Goal: Task Accomplishment & Management: Use online tool/utility

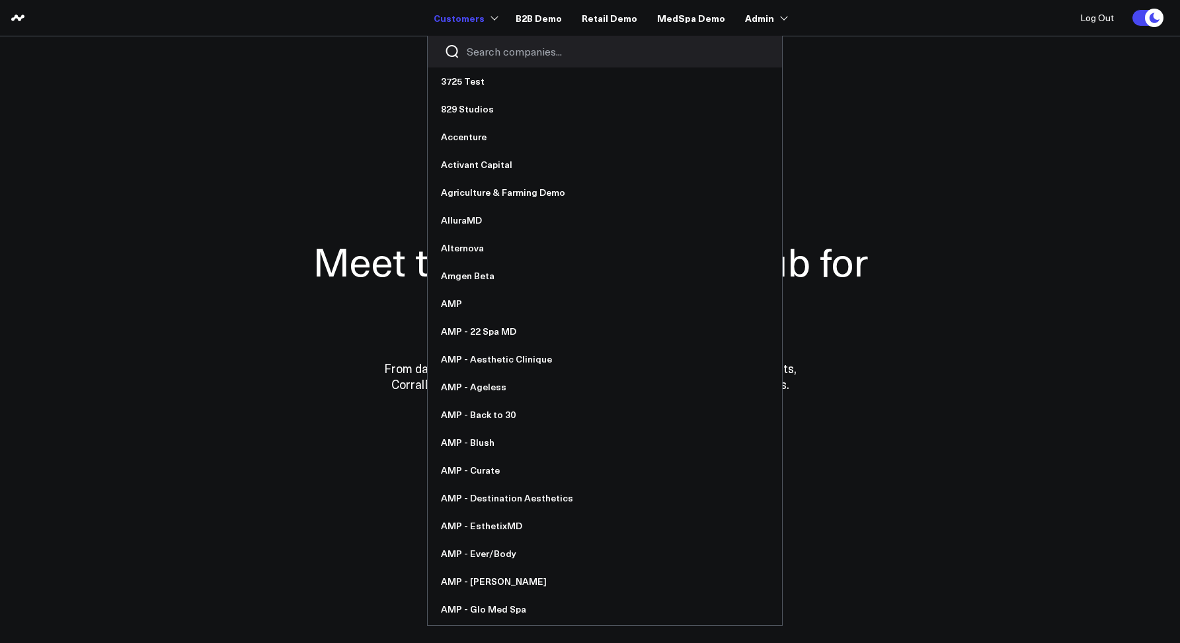
click at [477, 50] on input "Search companies input" at bounding box center [616, 51] width 299 height 15
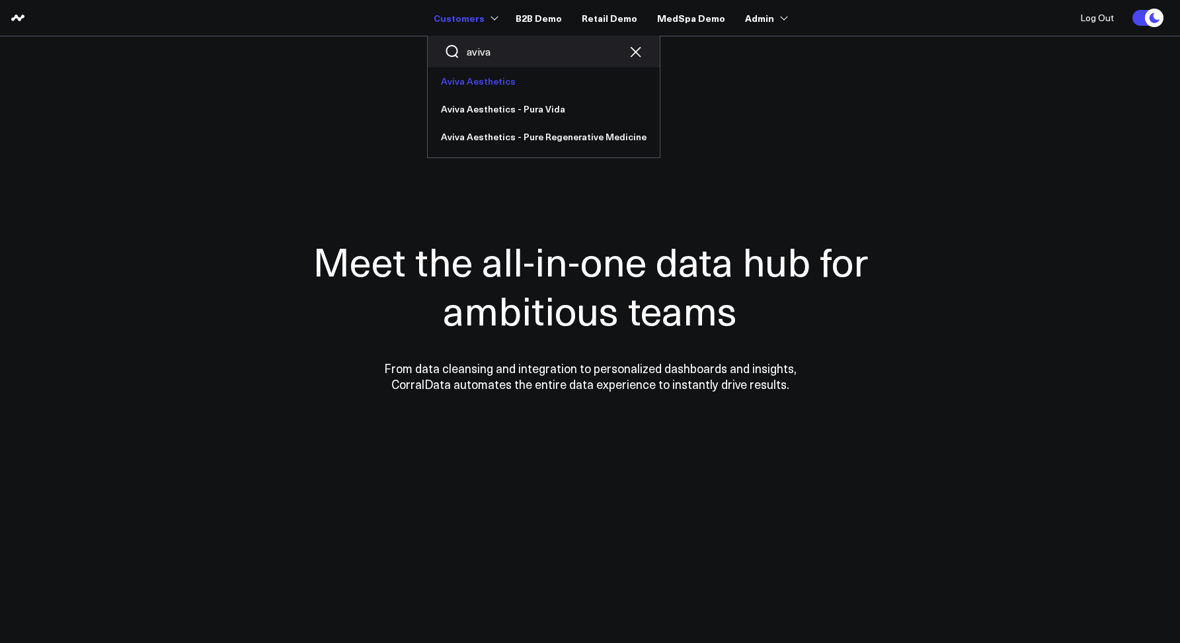
type input "aviva"
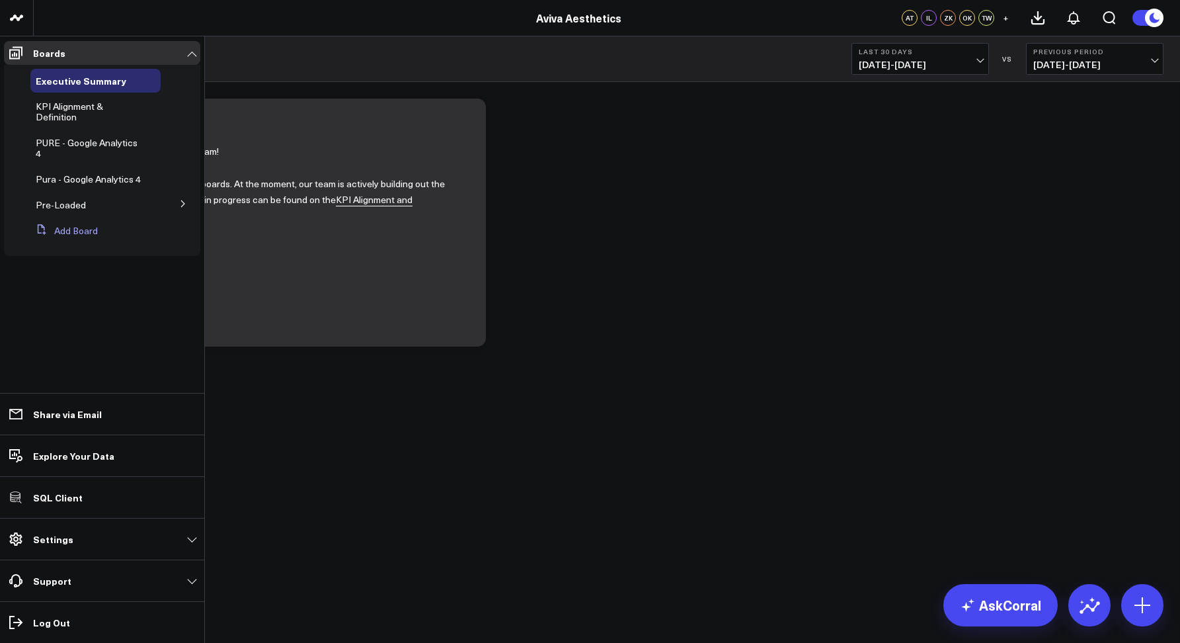
click at [78, 230] on button "Add Board" at bounding box center [63, 231] width 67 height 24
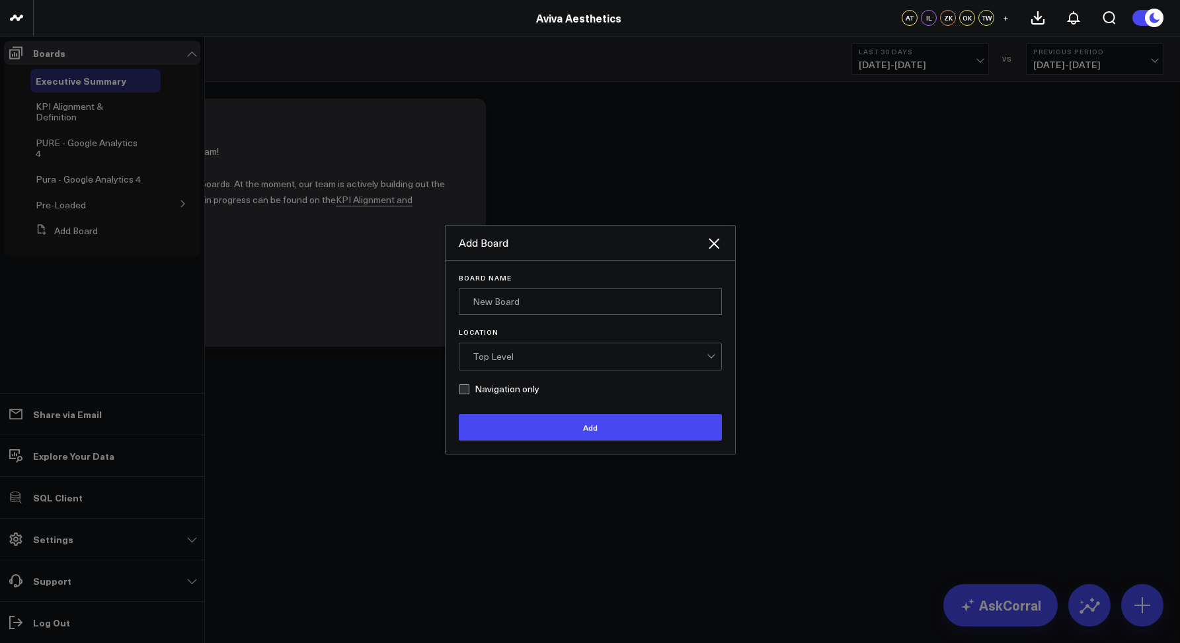
click at [553, 315] on form "Board Name Location Top Level Navigation only Add" at bounding box center [590, 357] width 263 height 167
click at [547, 311] on input "Board Name" at bounding box center [590, 301] width 263 height 26
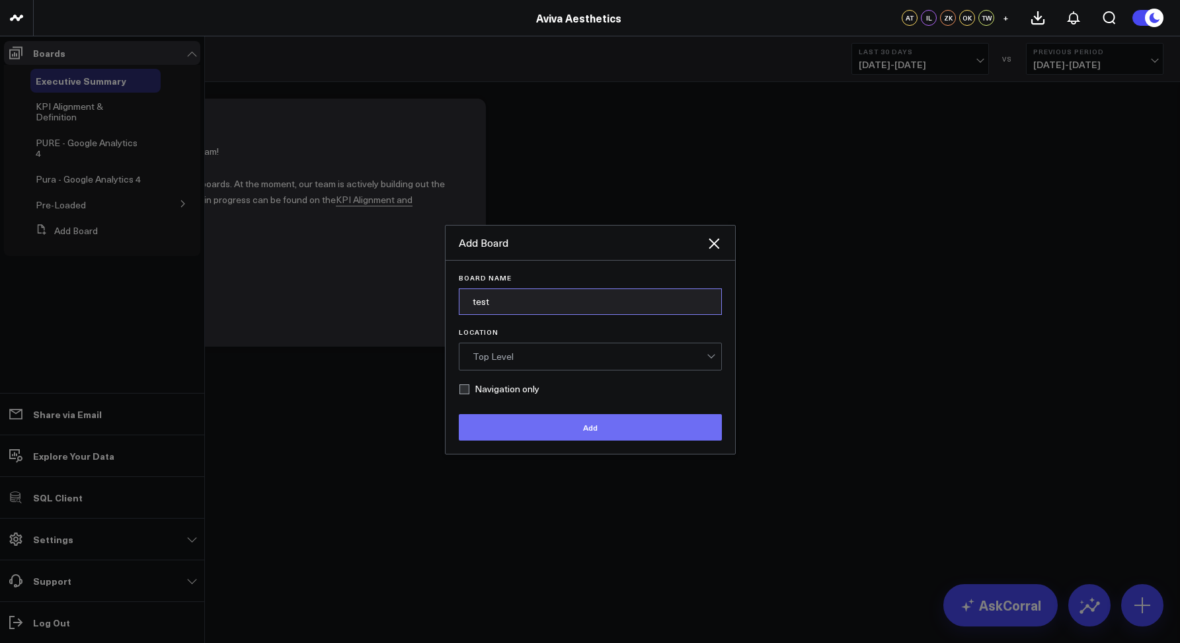
type input "test"
click at [561, 424] on button "Add" at bounding box center [590, 427] width 263 height 26
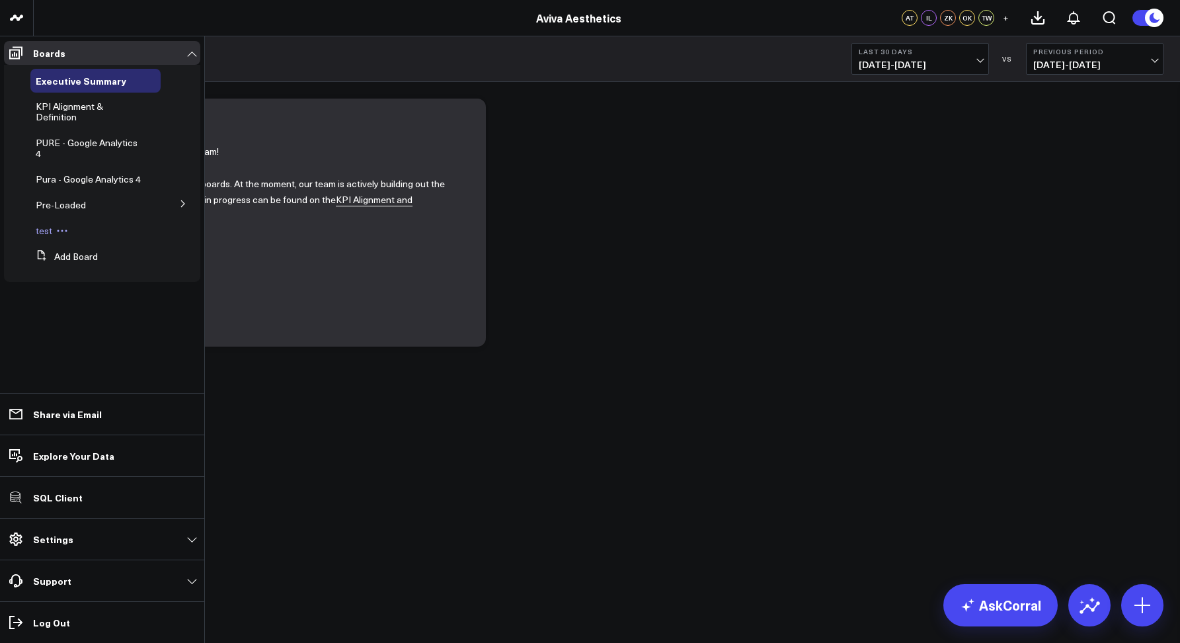
click at [49, 236] on span "test" at bounding box center [44, 230] width 17 height 13
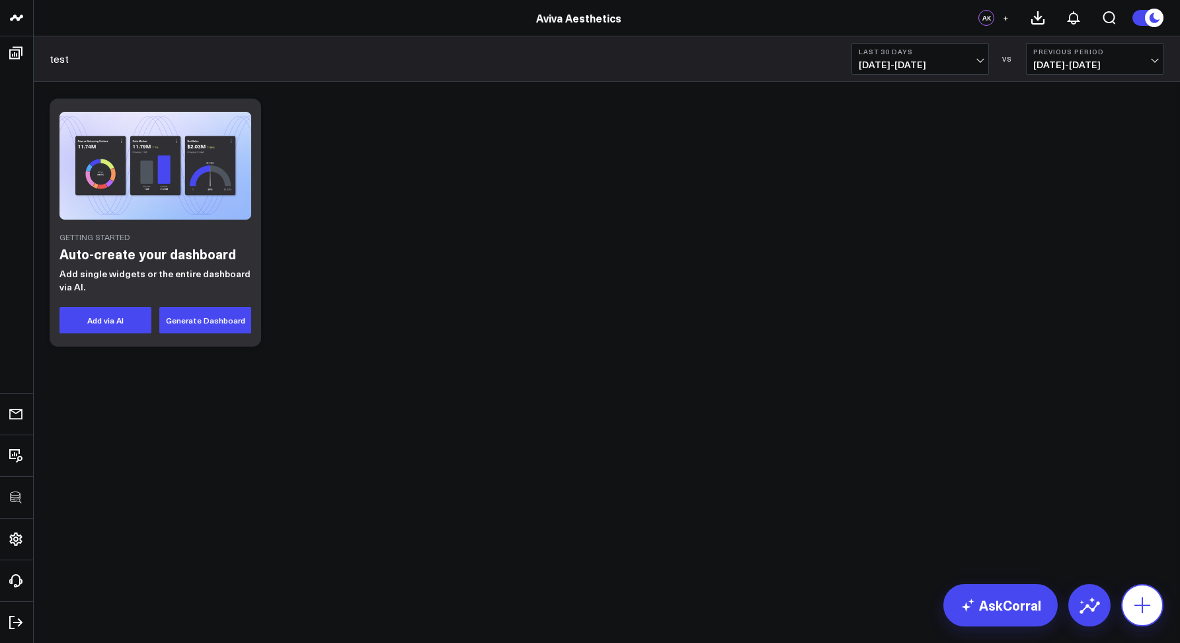
click at [1160, 594] on div at bounding box center [1142, 605] width 42 height 42
click at [1137, 601] on icon at bounding box center [1142, 604] width 21 height 21
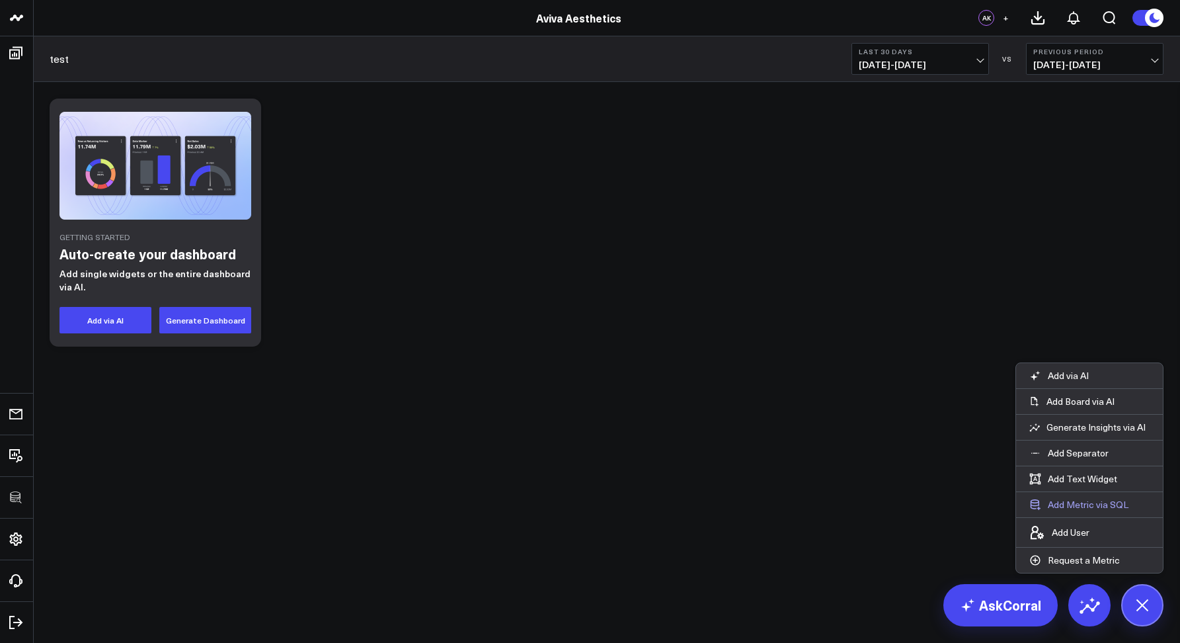
click at [1075, 500] on button "Add Metric via SQL" at bounding box center [1079, 504] width 126 height 25
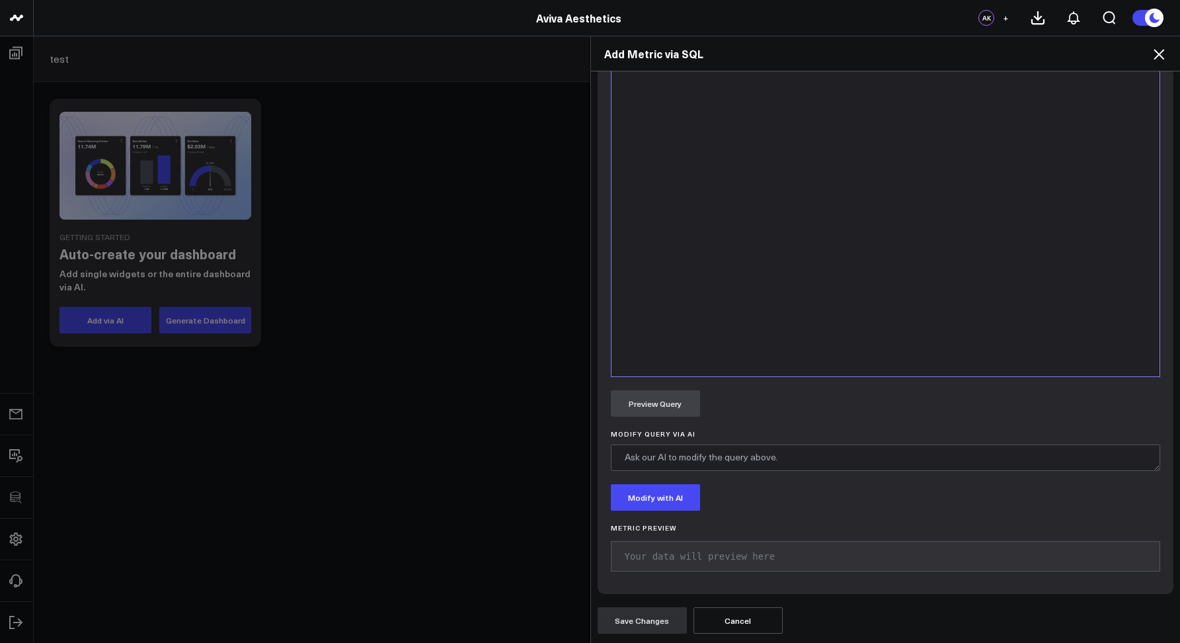
click at [696, 328] on div at bounding box center [886, 212] width 536 height 316
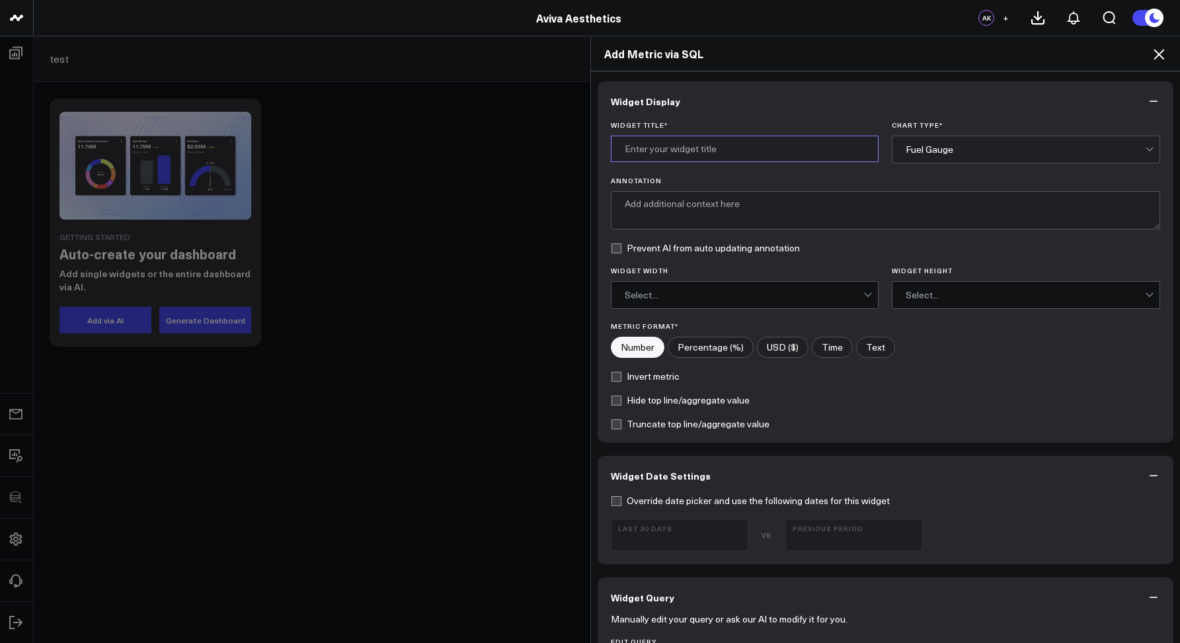
click at [708, 156] on input "Widget Title *" at bounding box center [745, 149] width 268 height 26
type input "wut?"
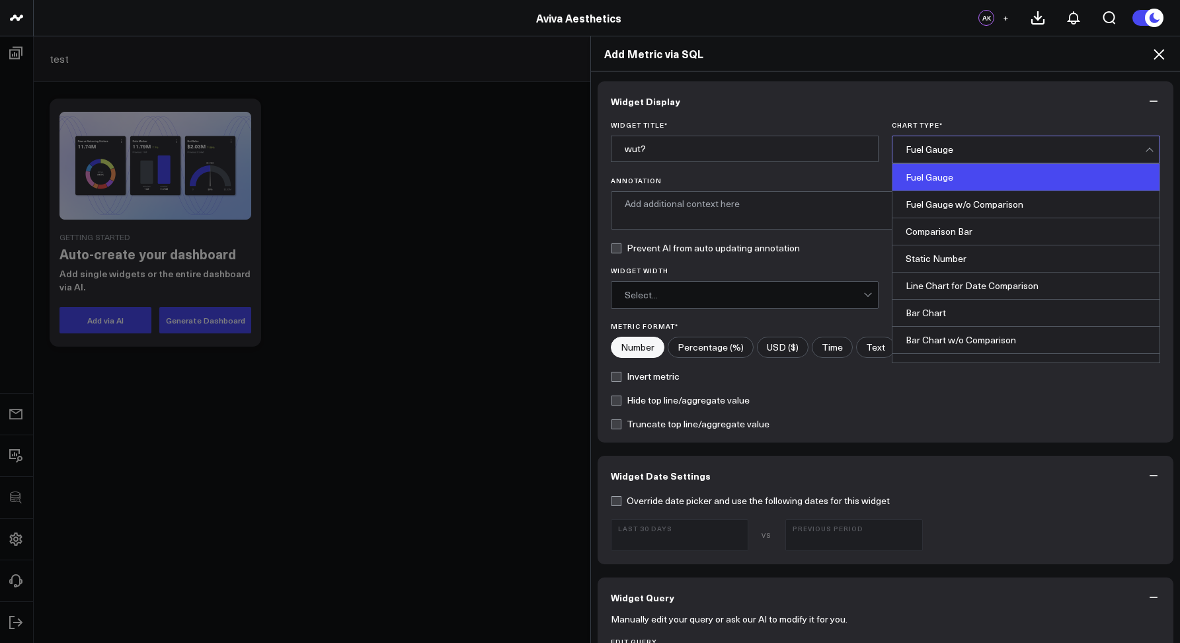
click at [950, 156] on div "Fuel Gauge" at bounding box center [1025, 149] width 239 height 26
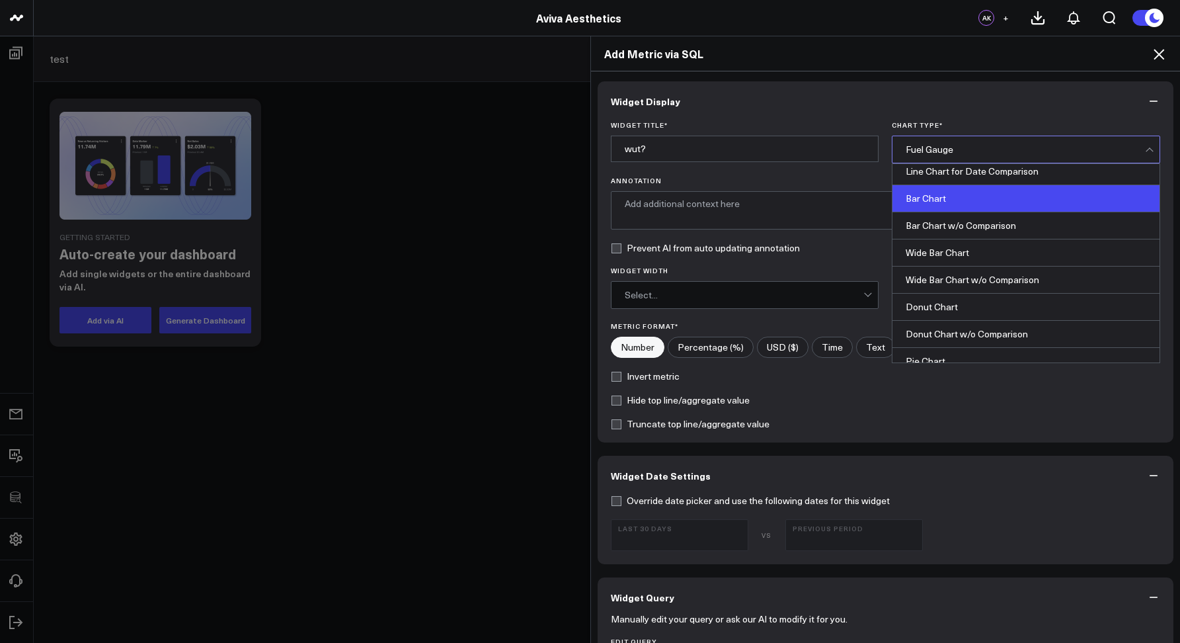
scroll to position [154, 0]
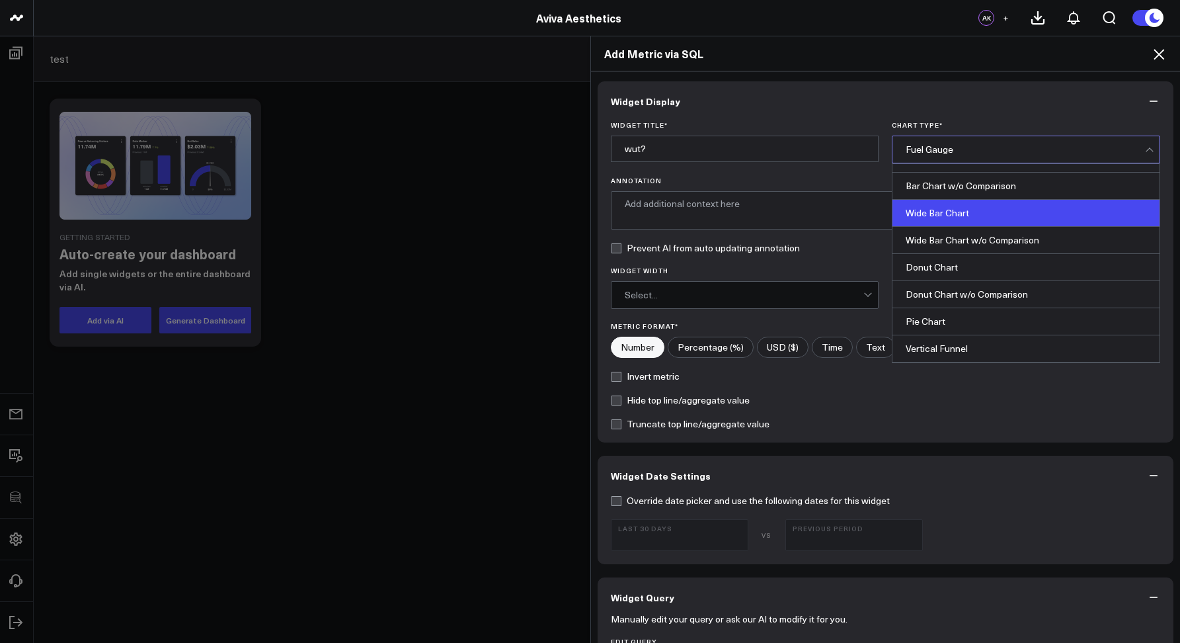
click at [926, 219] on div "Wide Bar Chart" at bounding box center [1026, 213] width 267 height 27
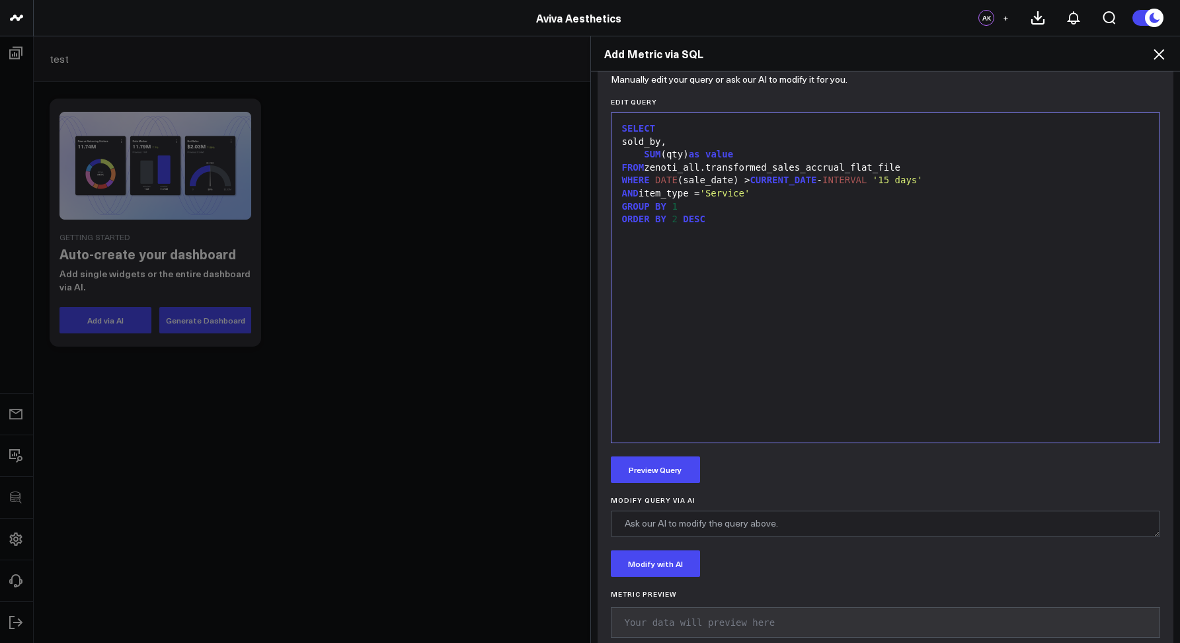
scroll to position [567, 0]
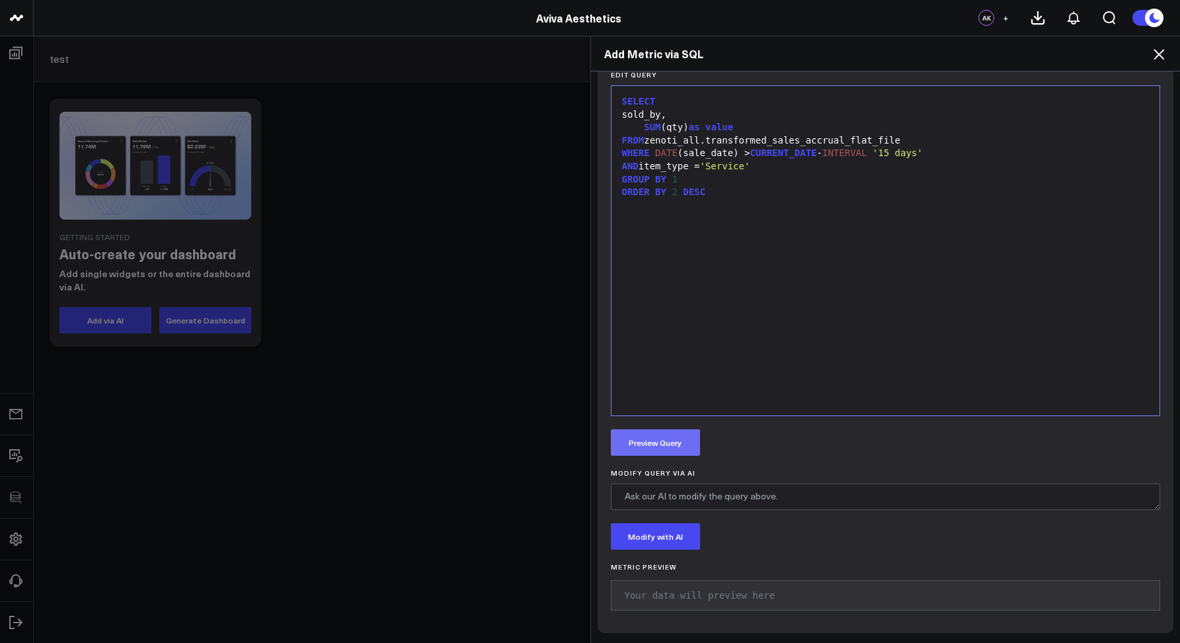
click at [656, 429] on button "Preview Query" at bounding box center [655, 442] width 89 height 26
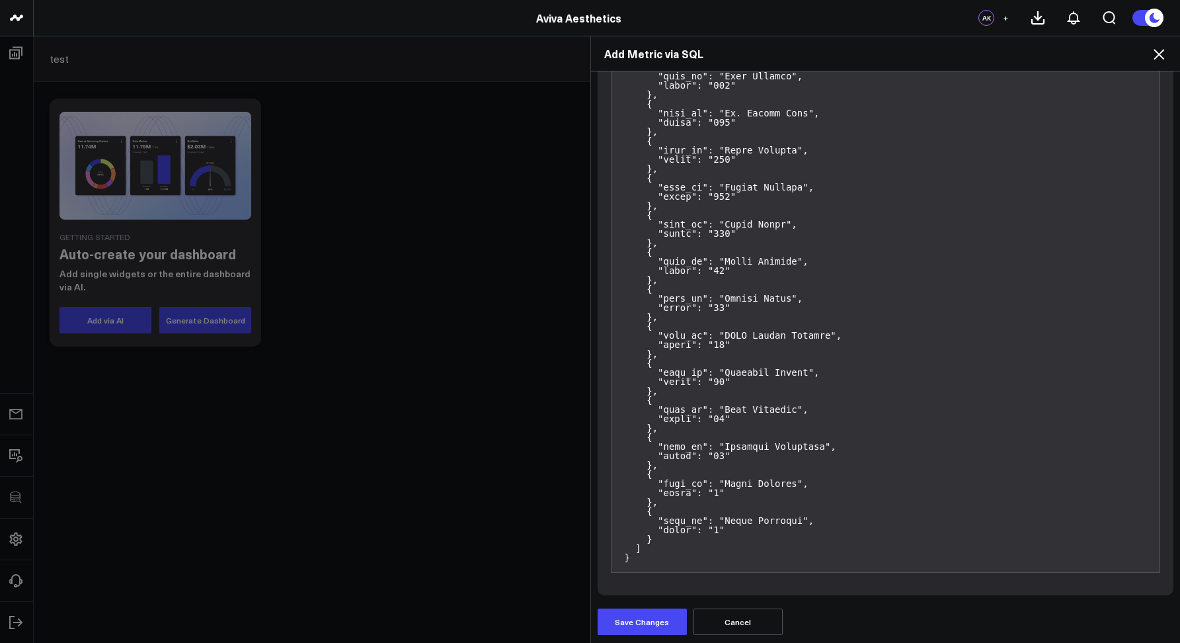
scroll to position [1226, 0]
click at [620, 614] on button "Save Changes" at bounding box center [642, 620] width 89 height 26
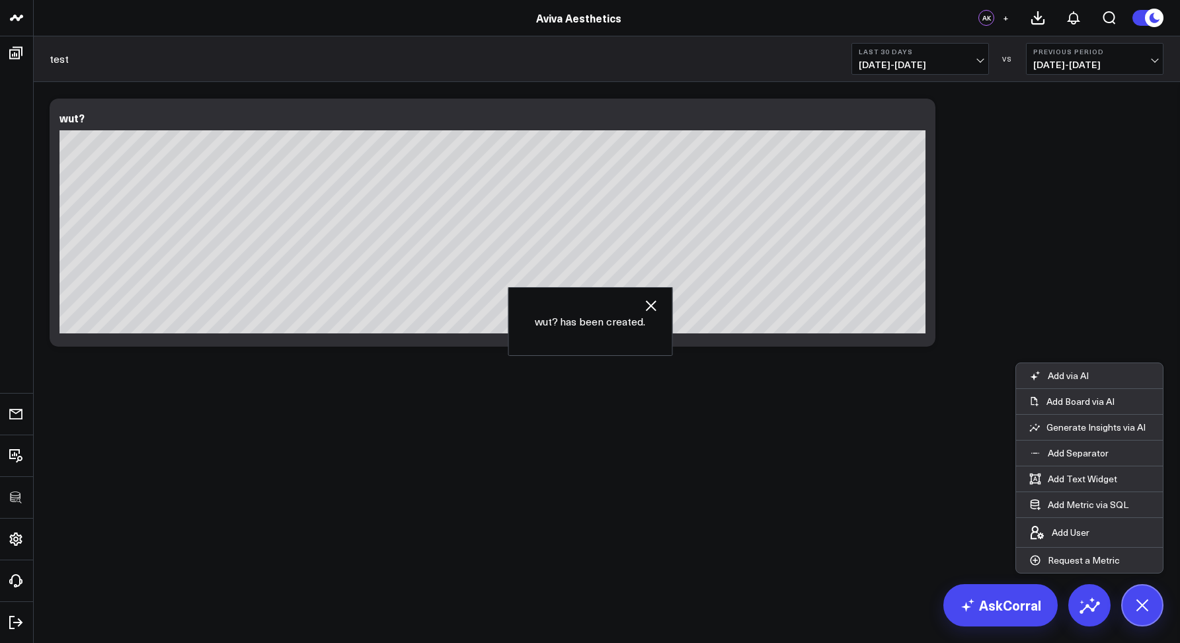
click at [1028, 259] on div "Modify via AI Copy link to widget Ask support Remove Create linked copy Executi…" at bounding box center [606, 222] width 1127 height 261
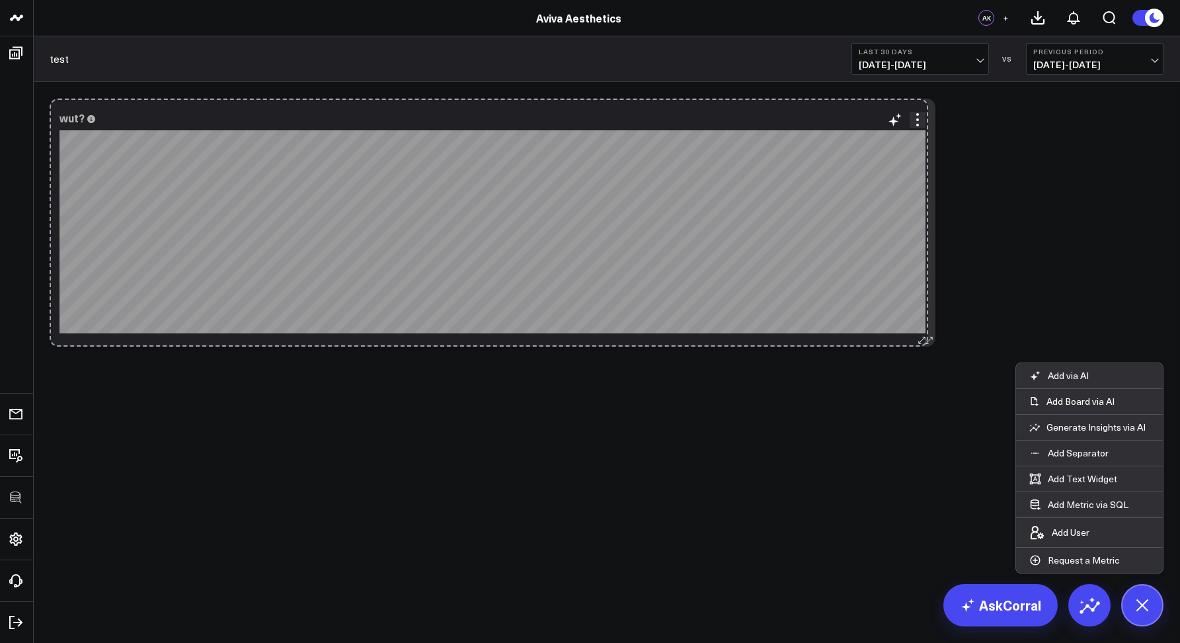
click at [924, 210] on div "wut? So sorry. The query returned no results. Ask a Data Analyst" at bounding box center [493, 223] width 886 height 248
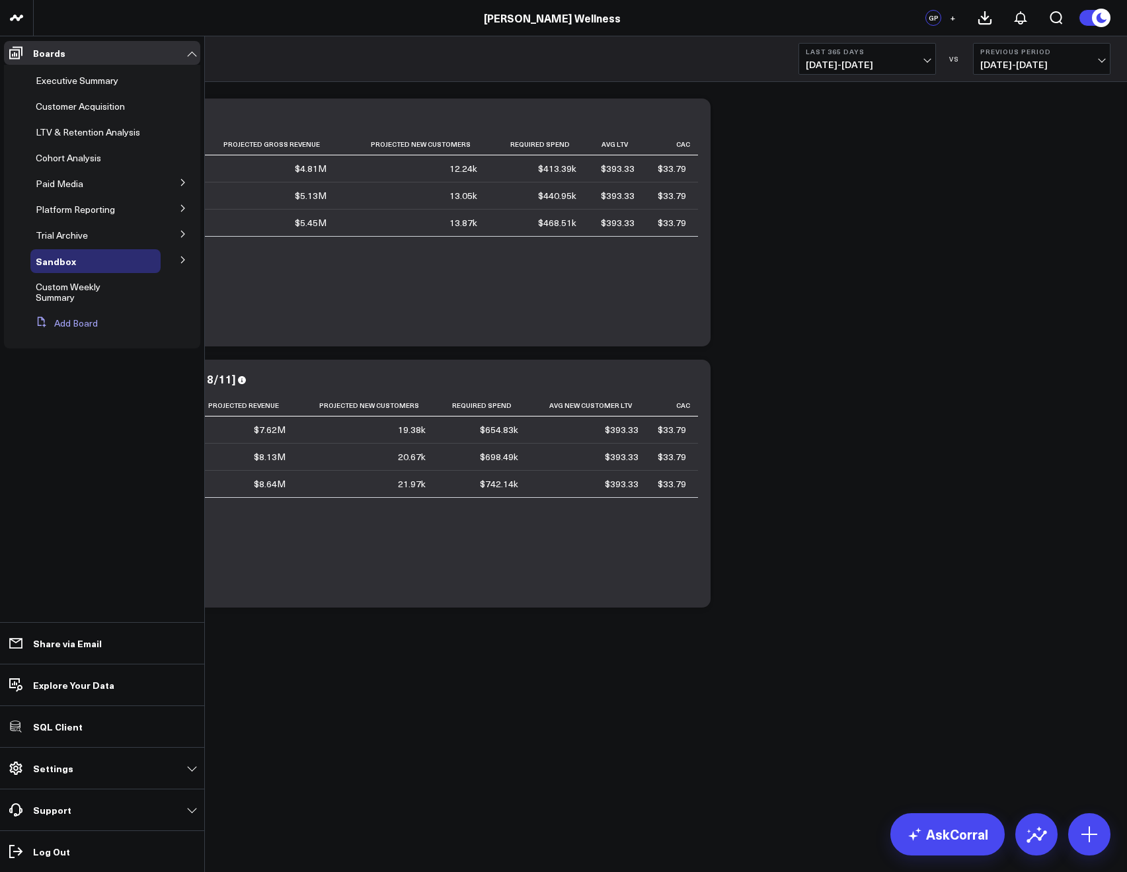
click at [70, 323] on button "Add Board" at bounding box center [63, 323] width 67 height 24
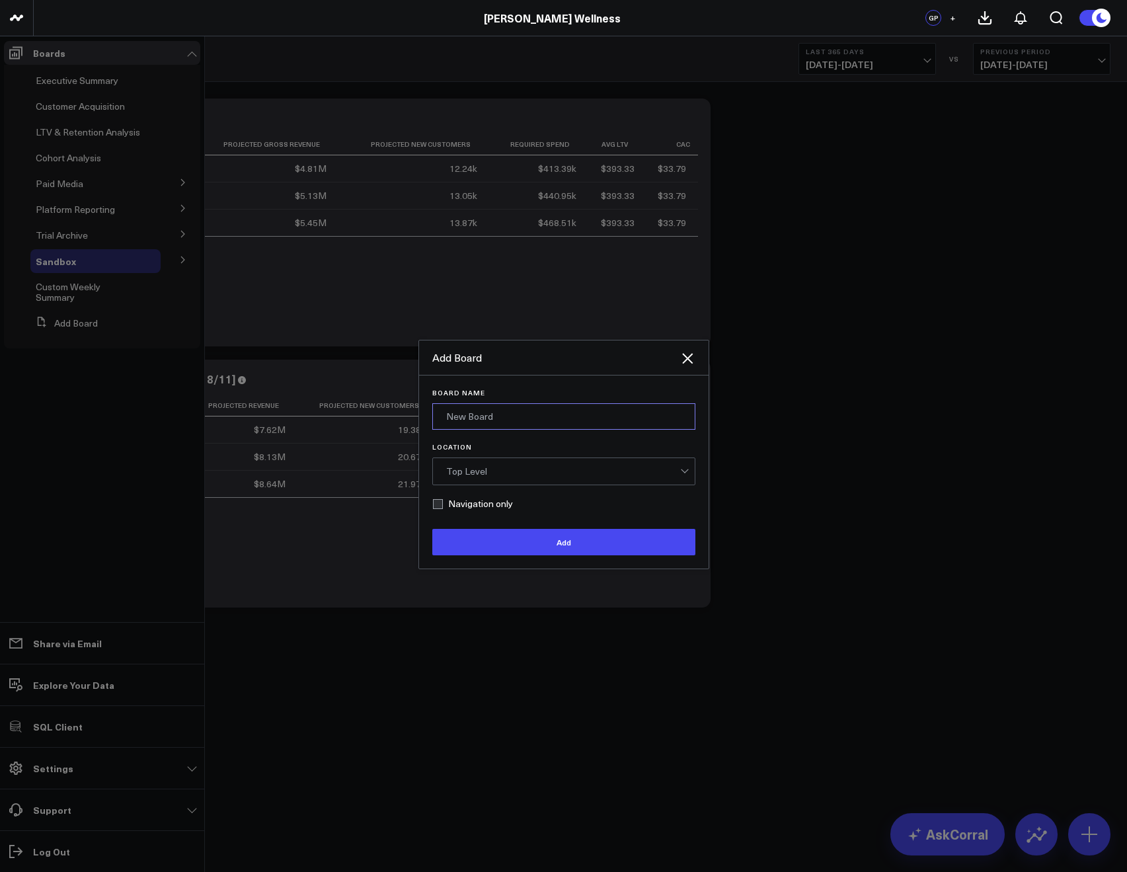
click at [481, 423] on input "Board Name" at bounding box center [563, 416] width 263 height 26
type input "Revenue Projections POC"
click at [501, 536] on button "Add" at bounding box center [563, 542] width 263 height 26
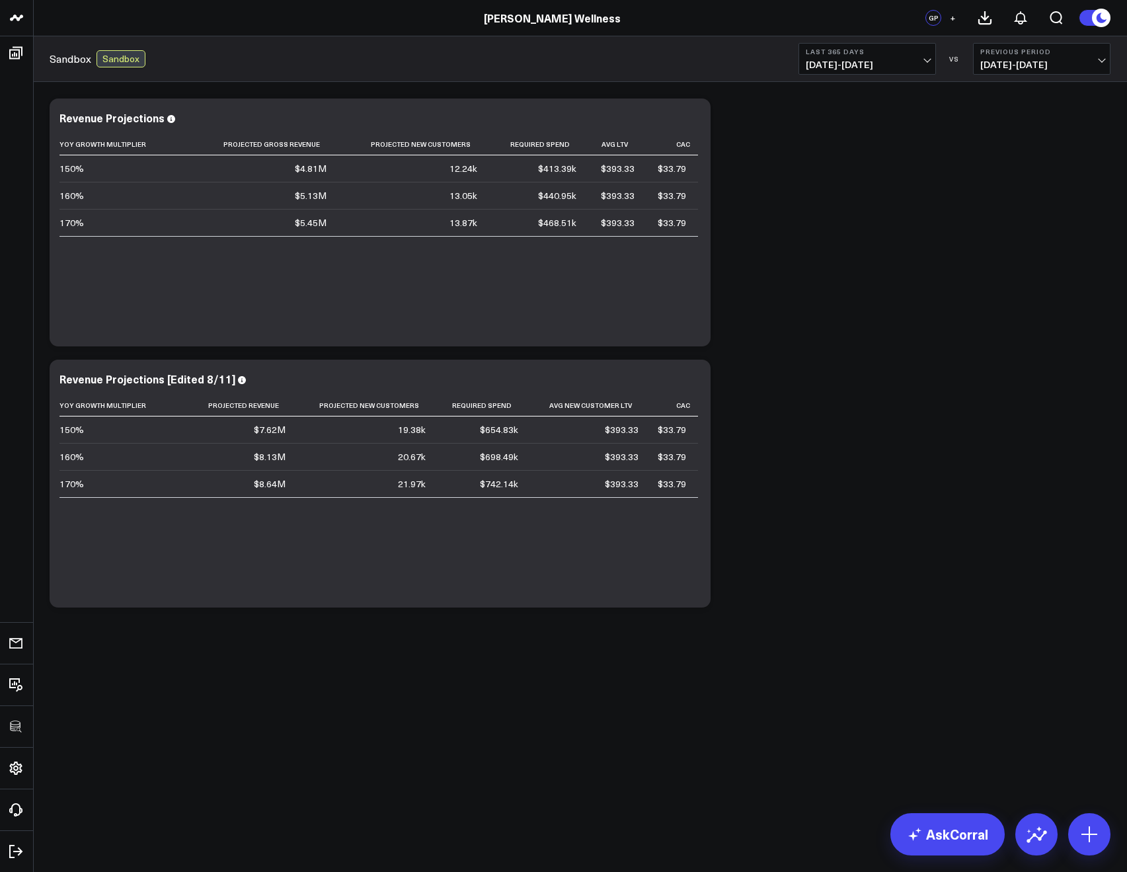
click at [787, 485] on div "Modify via AI Copy link to widget Ask support Remove Create linked copy Executi…" at bounding box center [580, 353] width 1074 height 522
click at [692, 382] on icon at bounding box center [693, 381] width 3 height 3
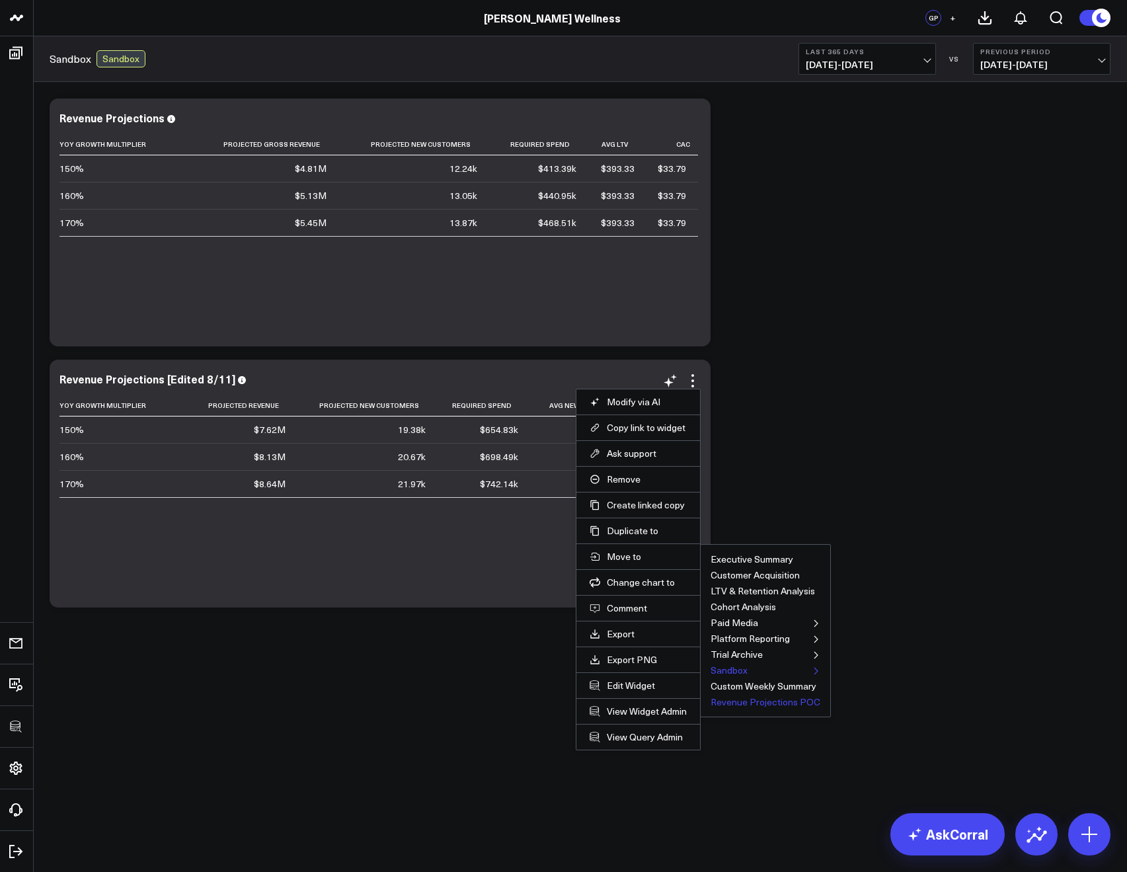
click at [727, 702] on button "Revenue Projections POC" at bounding box center [766, 702] width 110 height 9
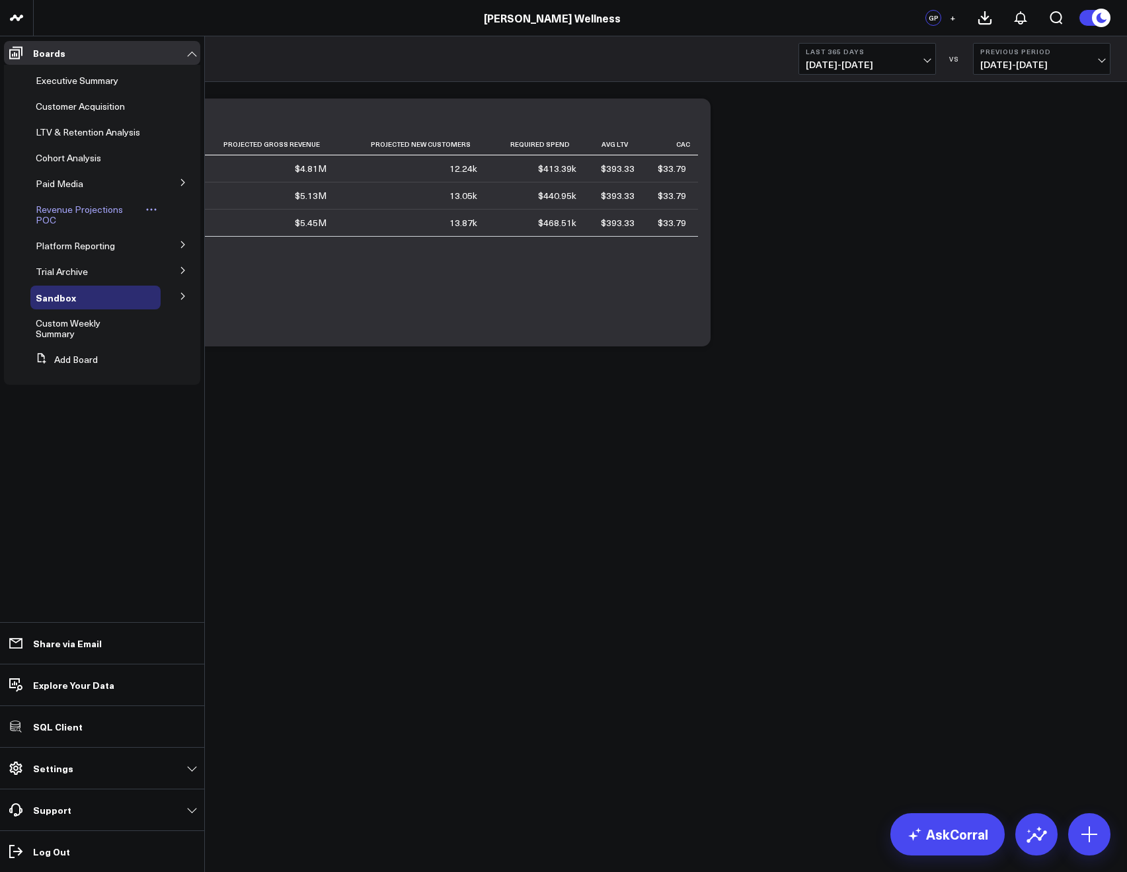
click at [56, 212] on span "Revenue Projections POC" at bounding box center [79, 214] width 87 height 23
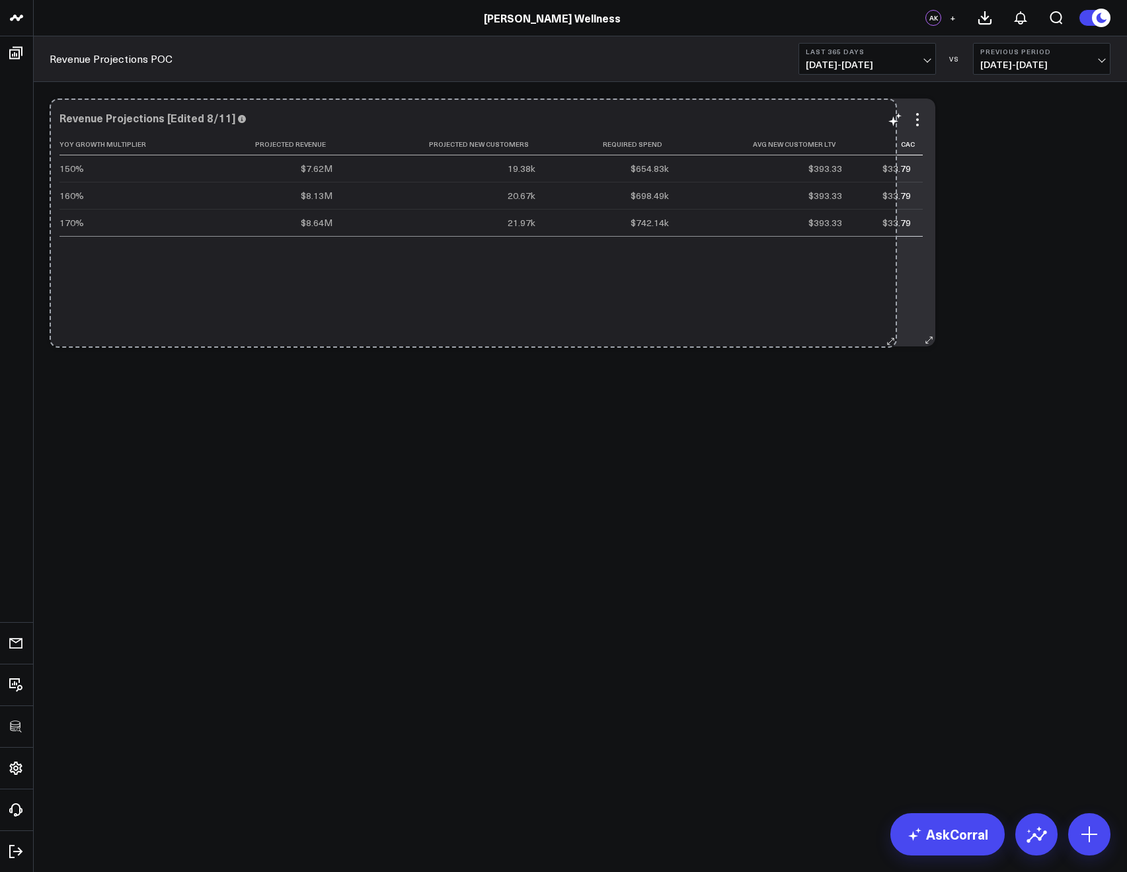
drag, startPoint x: 707, startPoint y: 338, endPoint x: 893, endPoint y: 339, distance: 186.5
click at [893, 339] on div "Revenue Projections [Edited 8/11] Yoy Growth Multiplier Projected Revenue Proje…" at bounding box center [493, 223] width 886 height 248
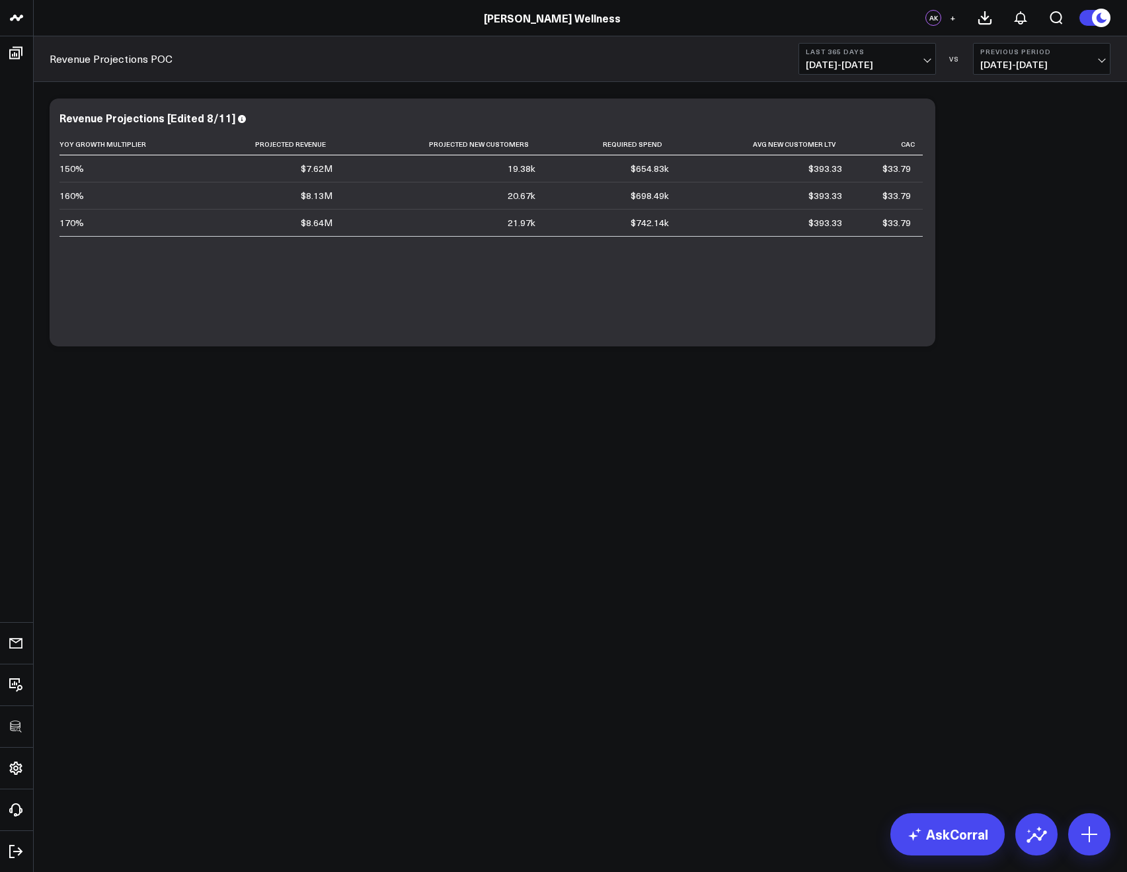
click at [561, 432] on div "Modify via AI Copy link to widget Ask support Remove Create linked copy Executi…" at bounding box center [580, 257] width 1094 height 350
click at [836, 64] on span "[DATE] - [DATE]" at bounding box center [867, 65] width 123 height 11
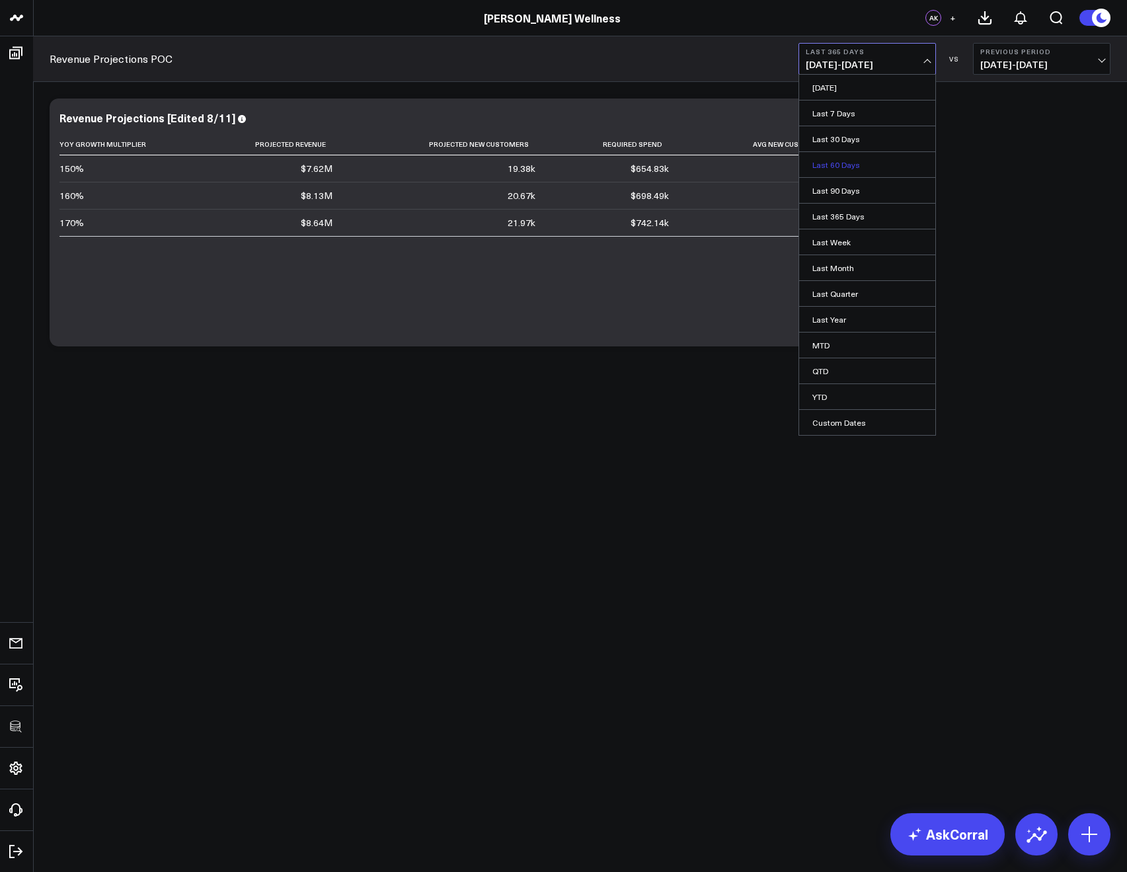
click at [819, 165] on link "Last 60 Days" at bounding box center [867, 164] width 136 height 25
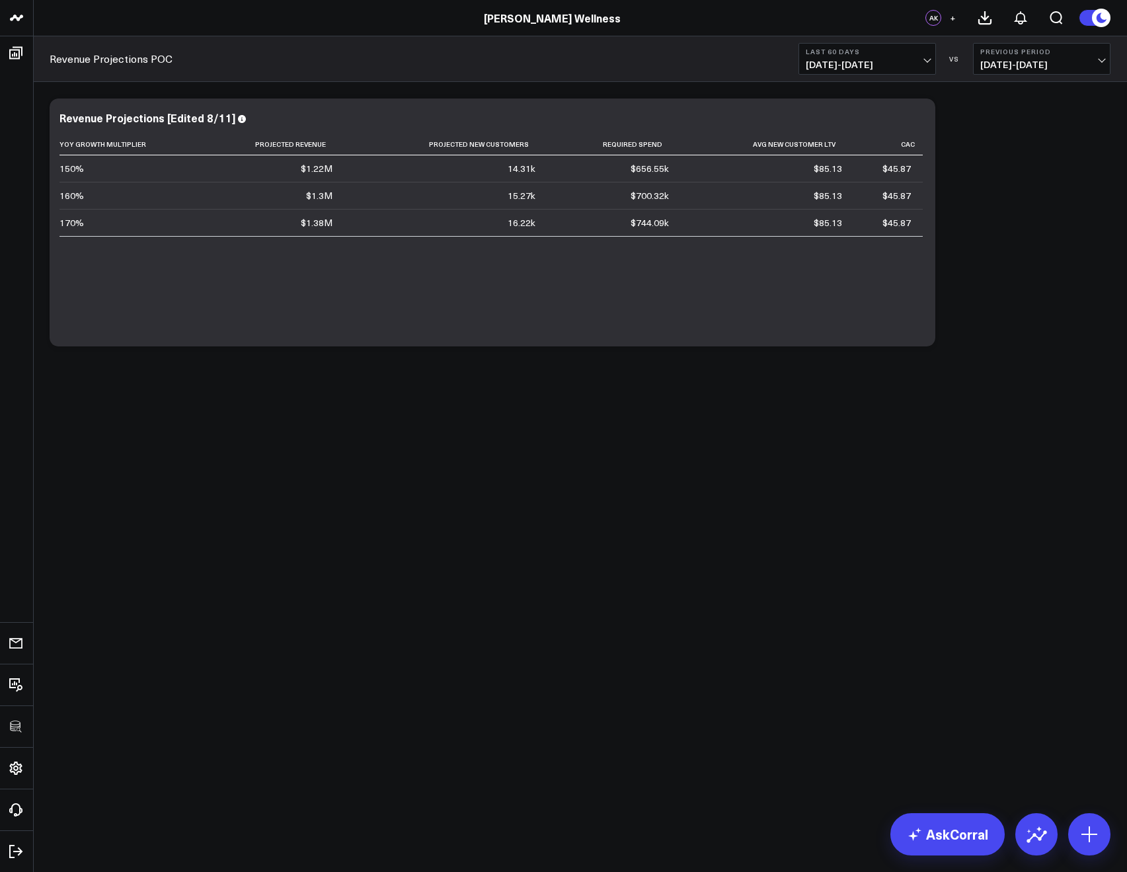
click at [878, 57] on button "Last 60 Days [DATE] - [DATE]" at bounding box center [868, 59] width 138 height 32
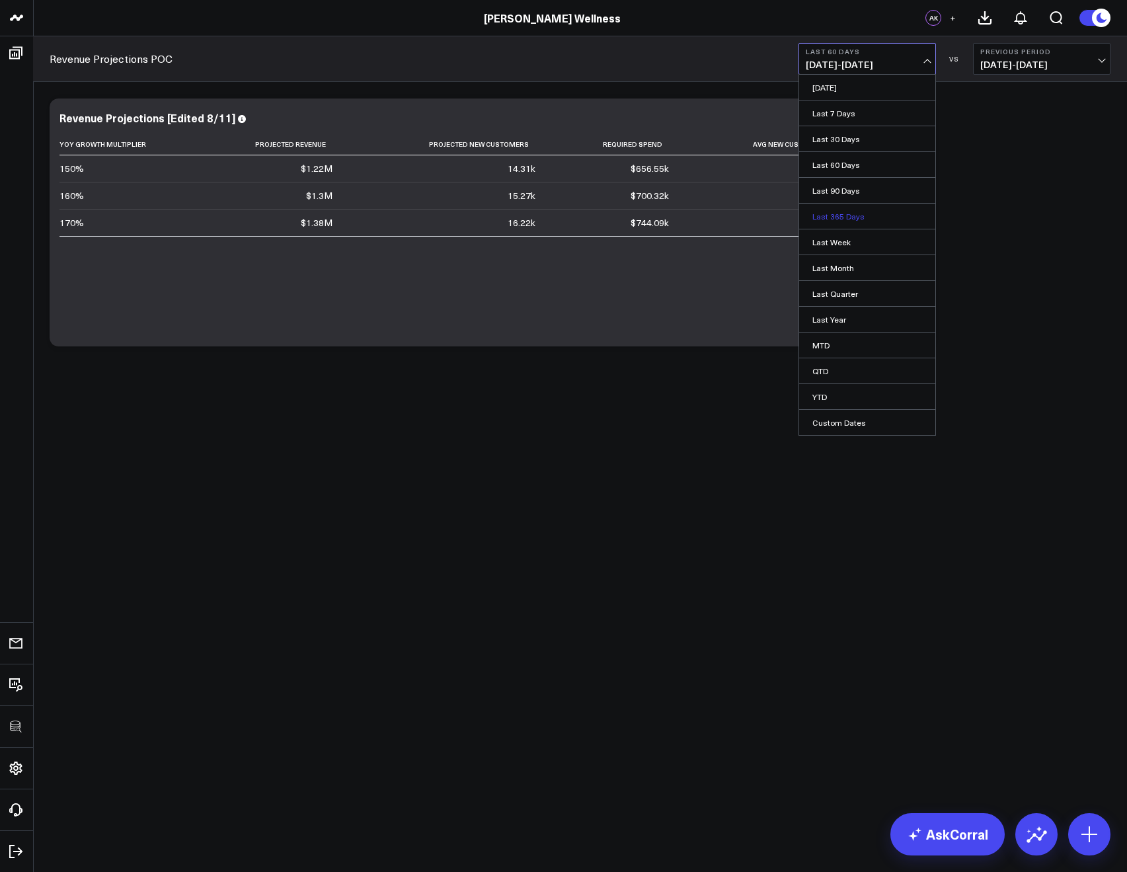
click at [829, 222] on link "Last 365 Days" at bounding box center [867, 216] width 136 height 25
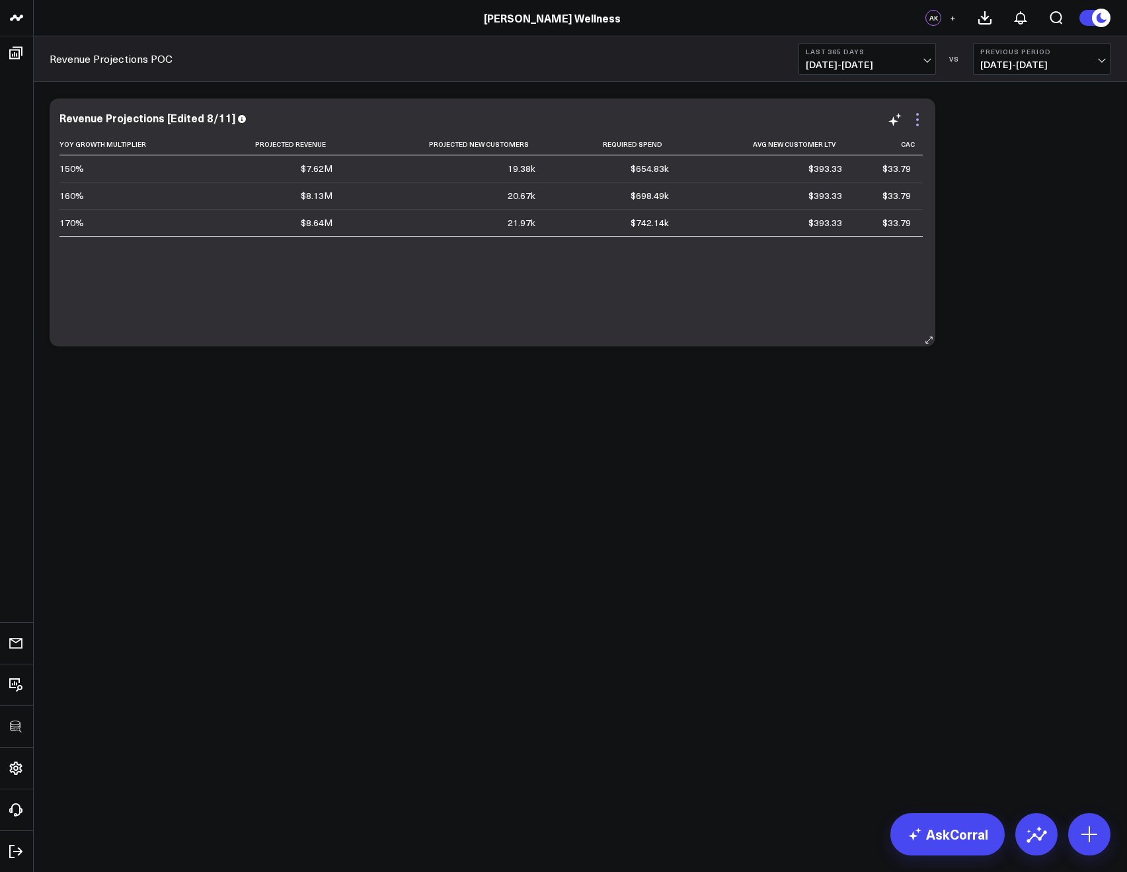
click at [913, 124] on icon at bounding box center [918, 120] width 16 height 16
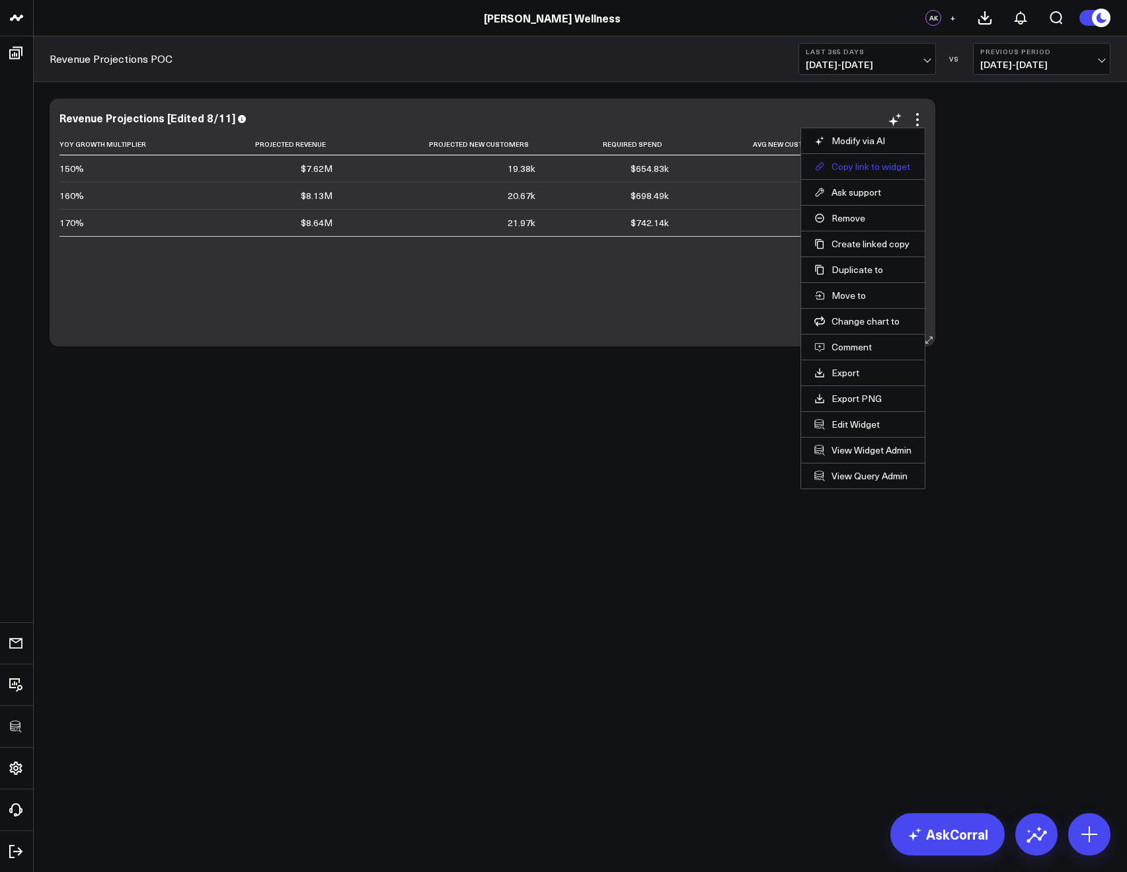
click at [847, 165] on button "Copy link to widget" at bounding box center [863, 167] width 97 height 12
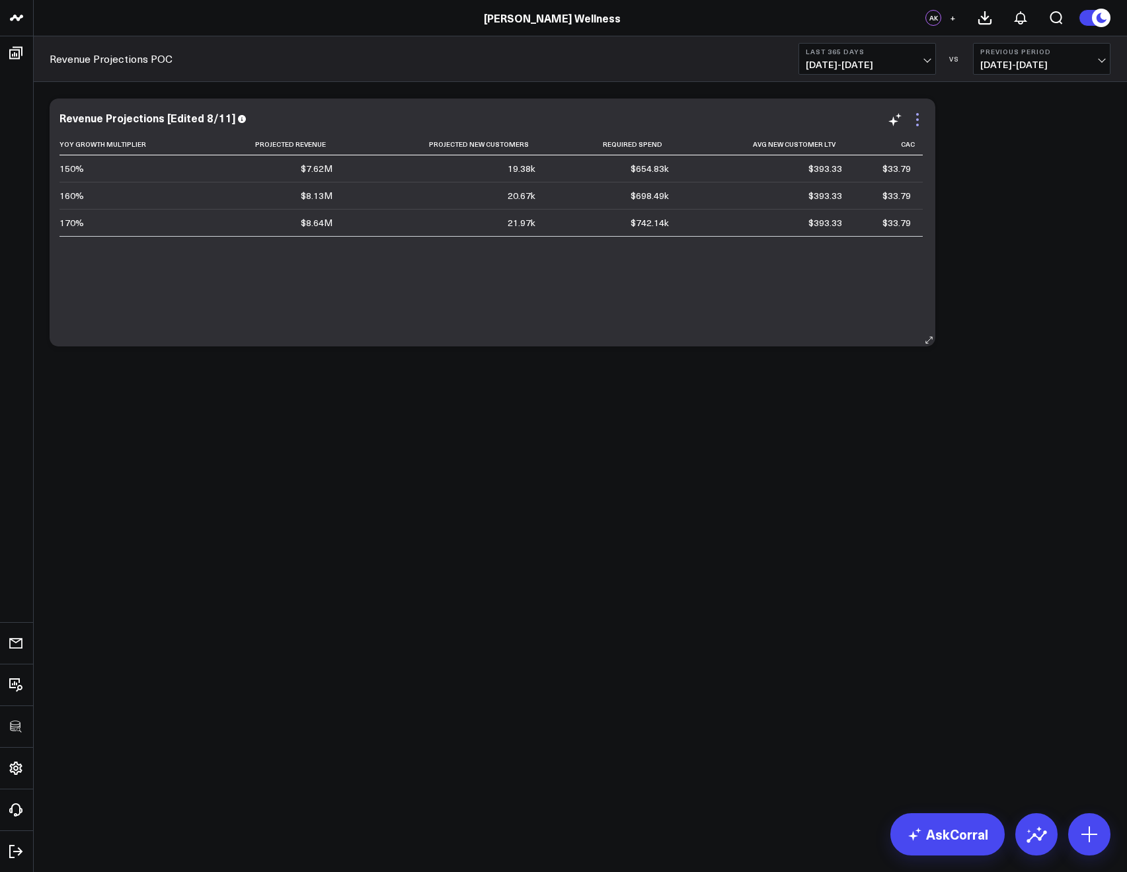
click at [922, 112] on icon at bounding box center [918, 120] width 16 height 16
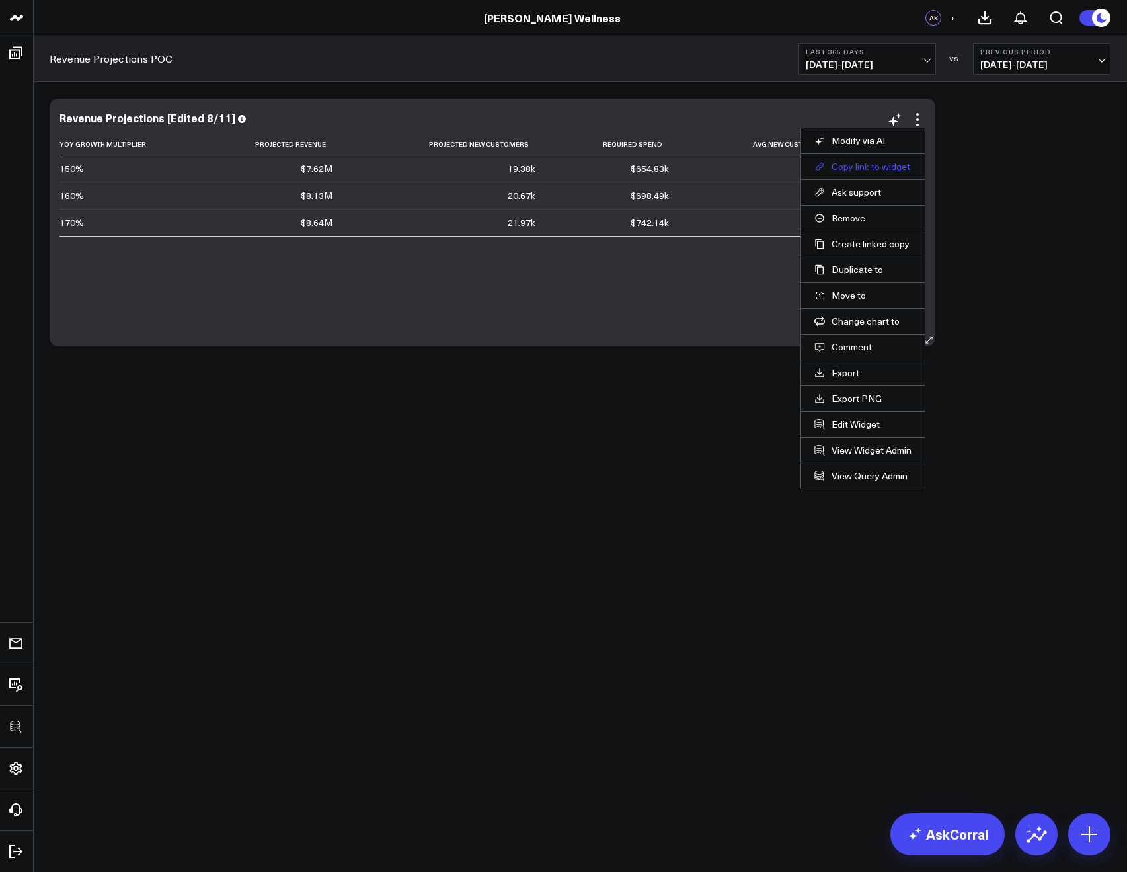
click at [850, 171] on button "Copy link to widget" at bounding box center [863, 167] width 97 height 12
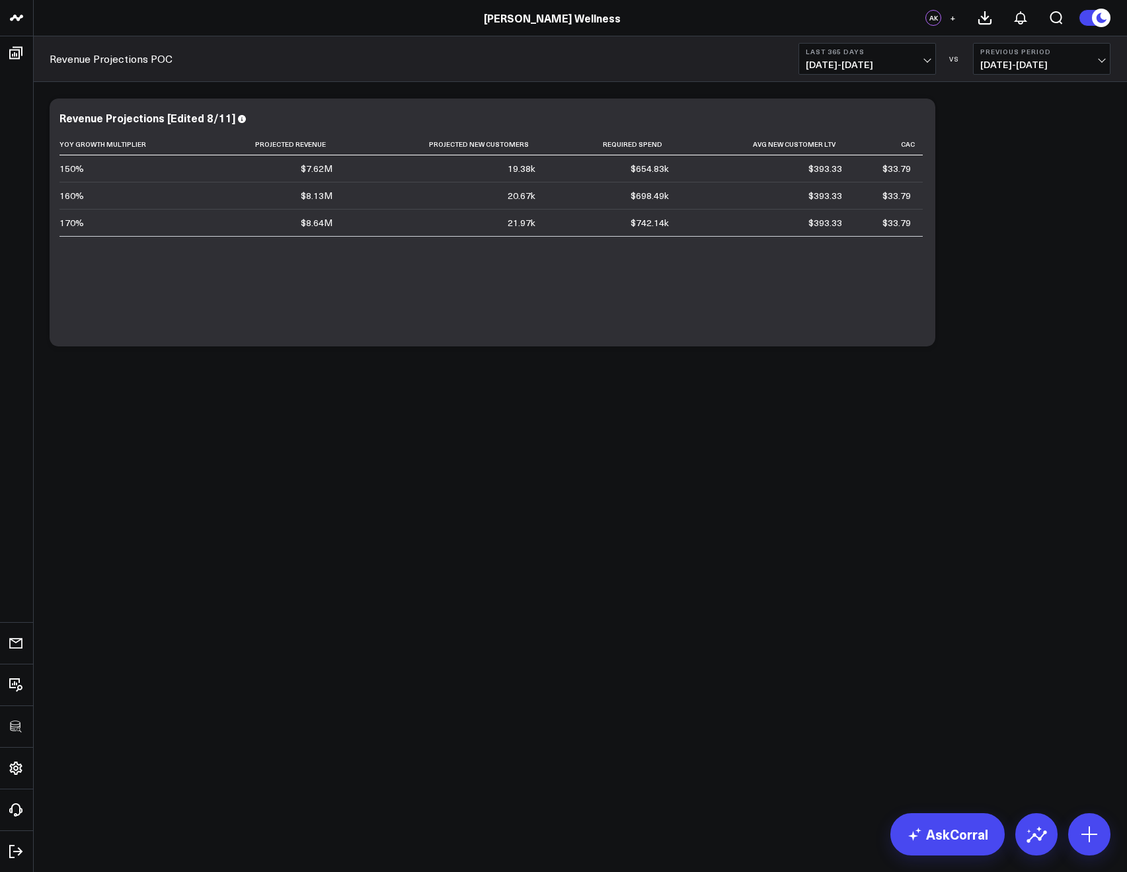
click at [953, 18] on span "+" at bounding box center [953, 17] width 6 height 9
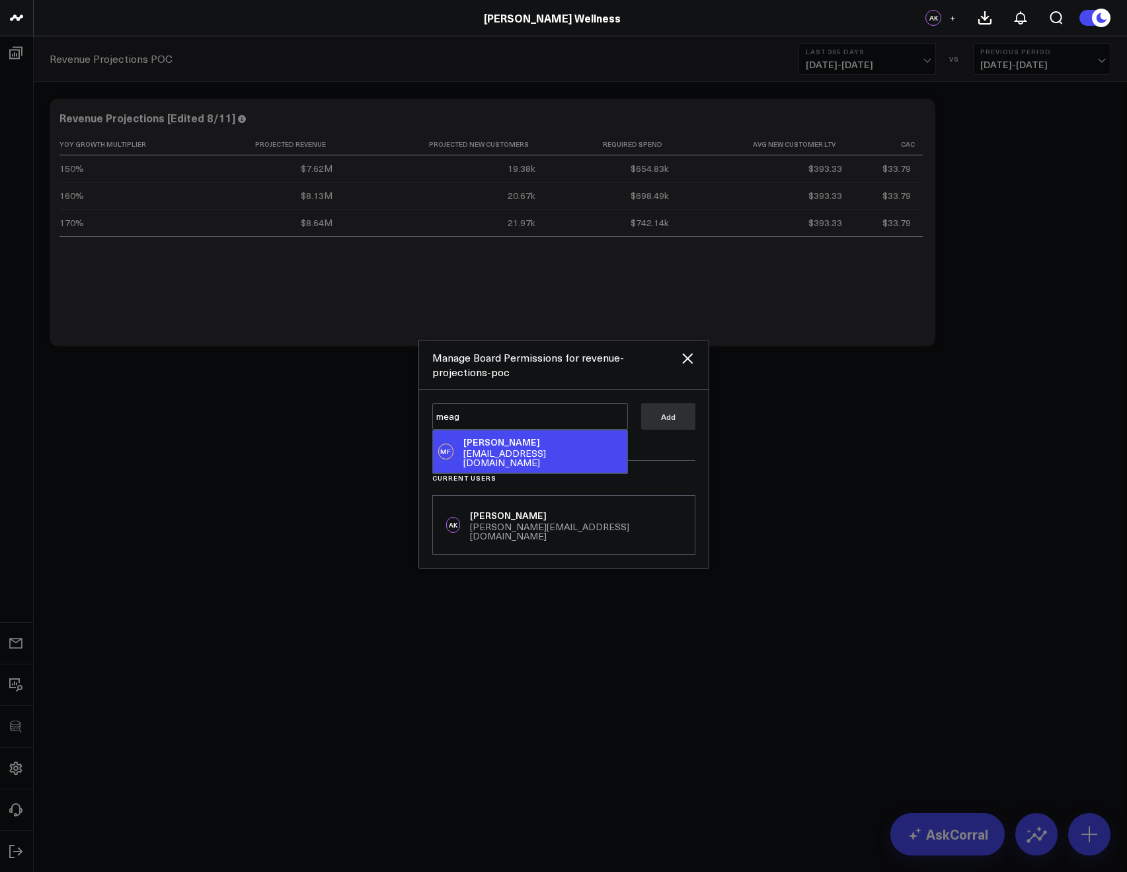
click at [470, 446] on div "Meagan Fleishman" at bounding box center [543, 442] width 158 height 13
type textarea "@Meagan Fleishman"
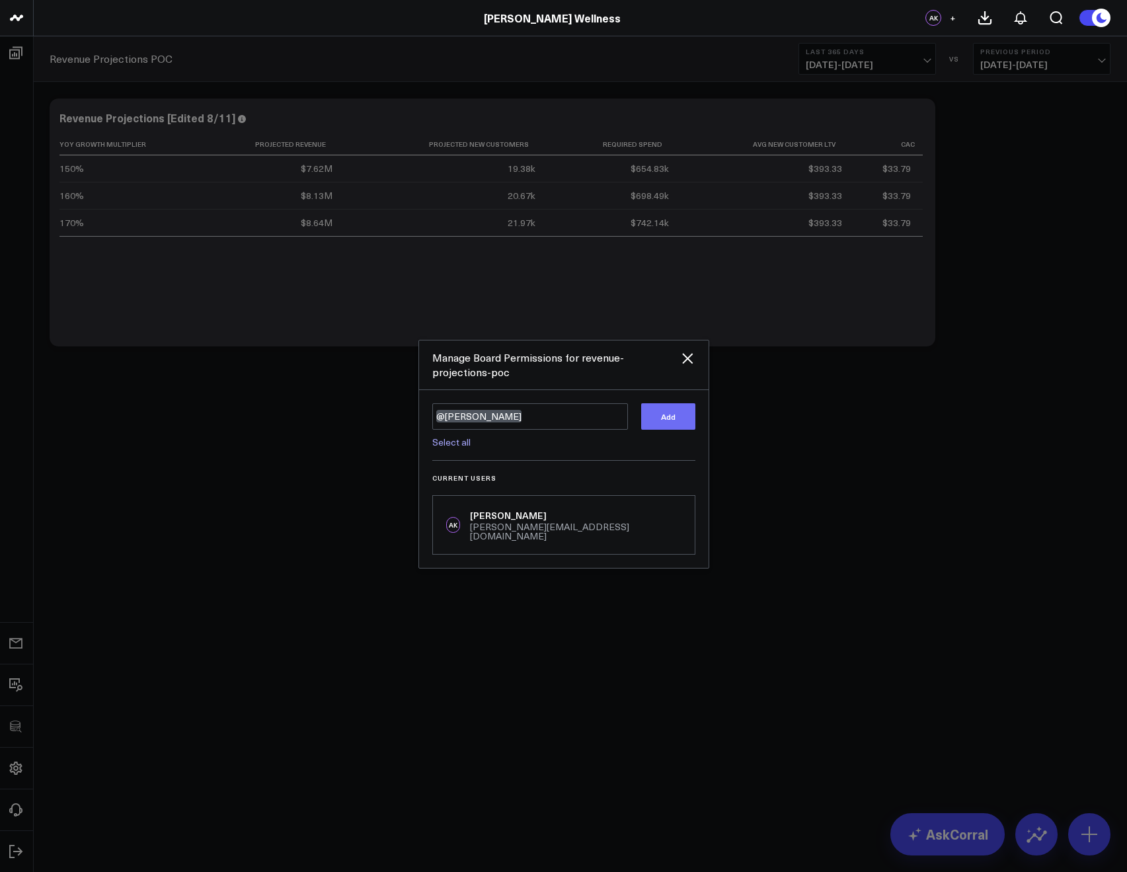
click at [652, 430] on button "Add" at bounding box center [668, 416] width 54 height 26
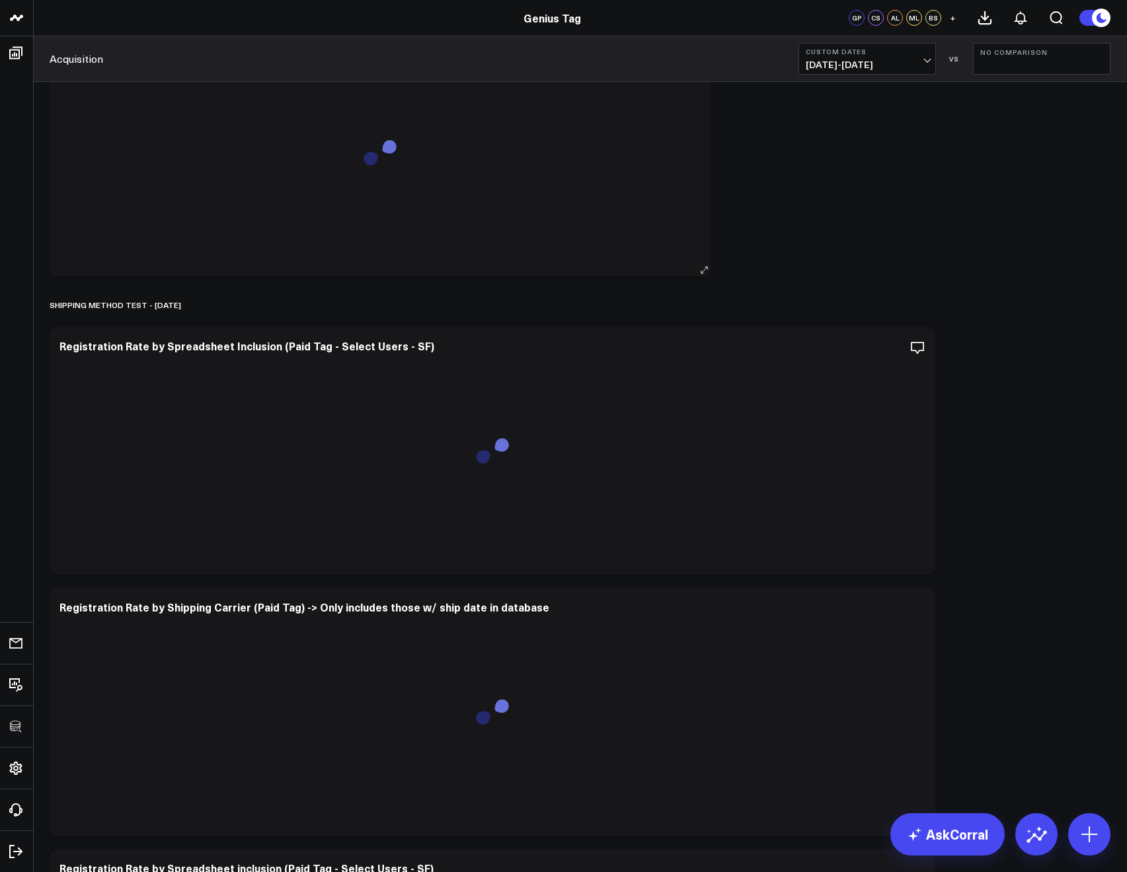
scroll to position [2126, 0]
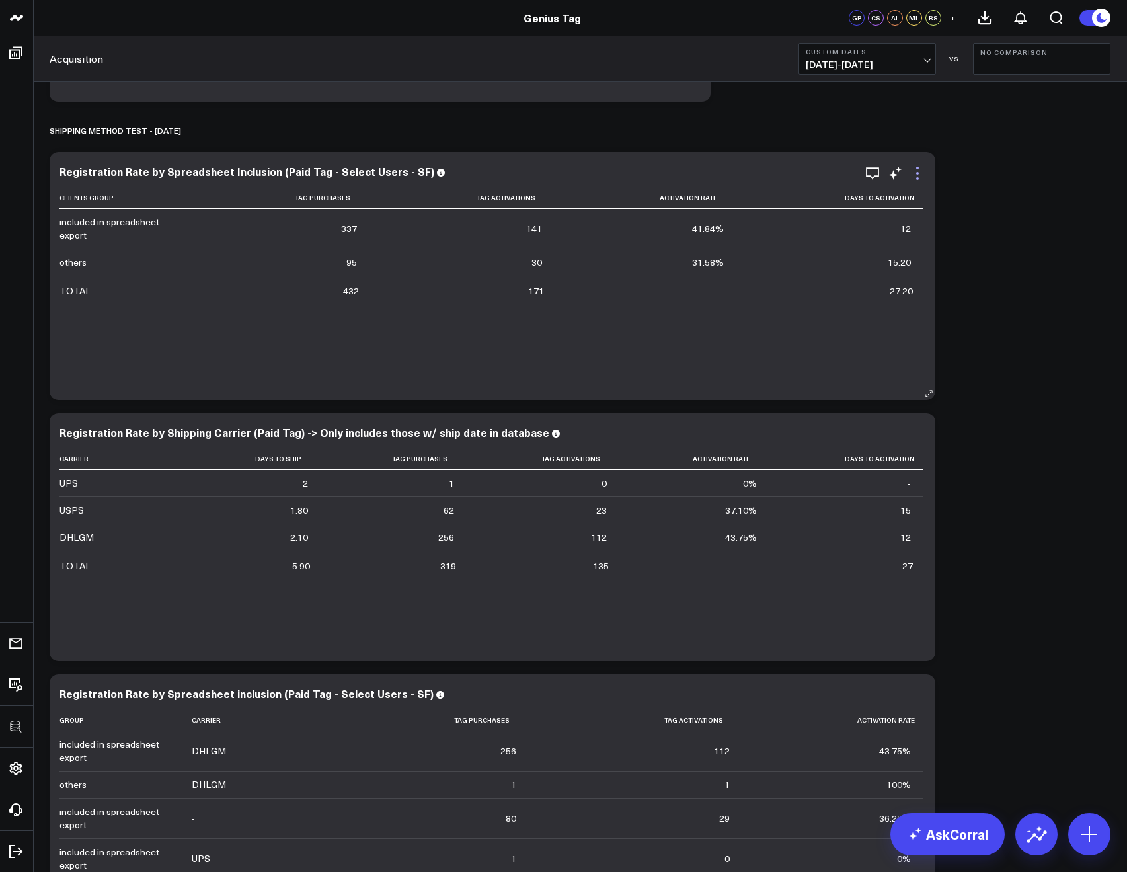
click at [914, 175] on icon at bounding box center [918, 173] width 16 height 16
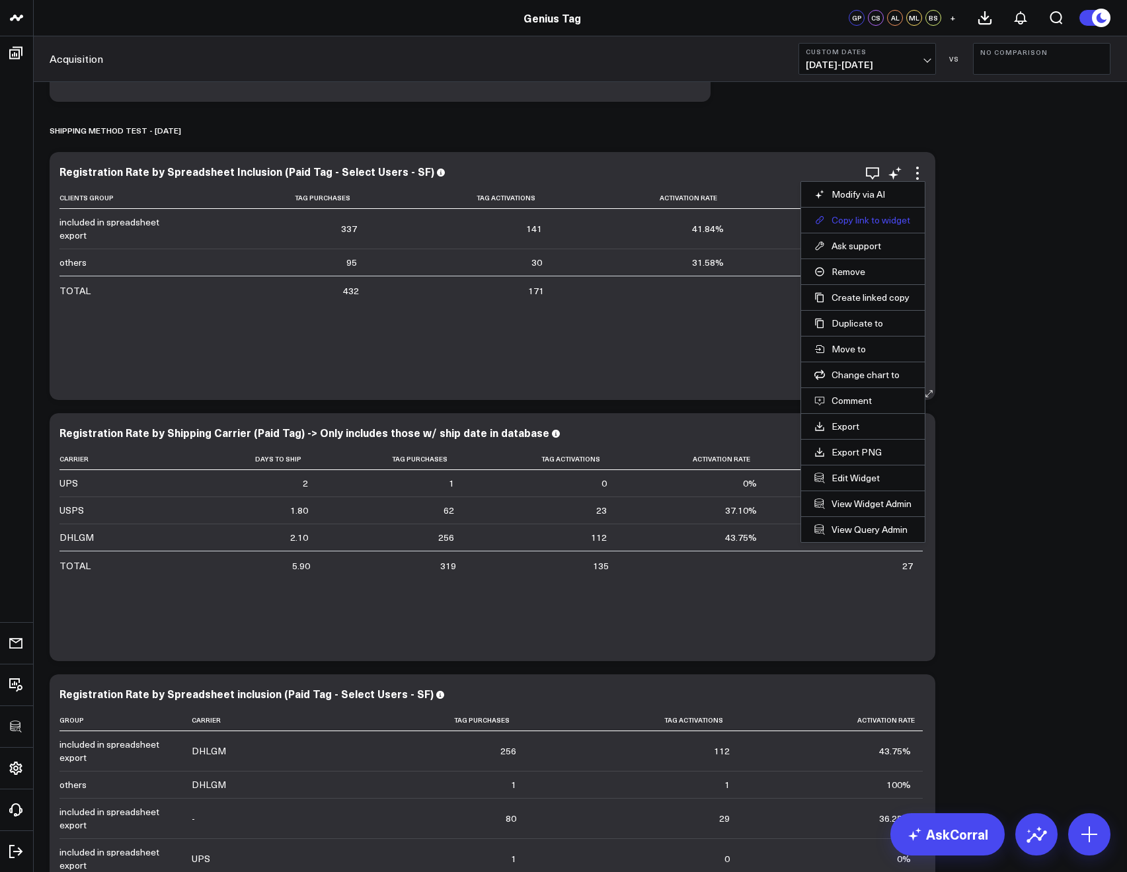
click at [834, 222] on button "Copy link to widget" at bounding box center [863, 220] width 97 height 12
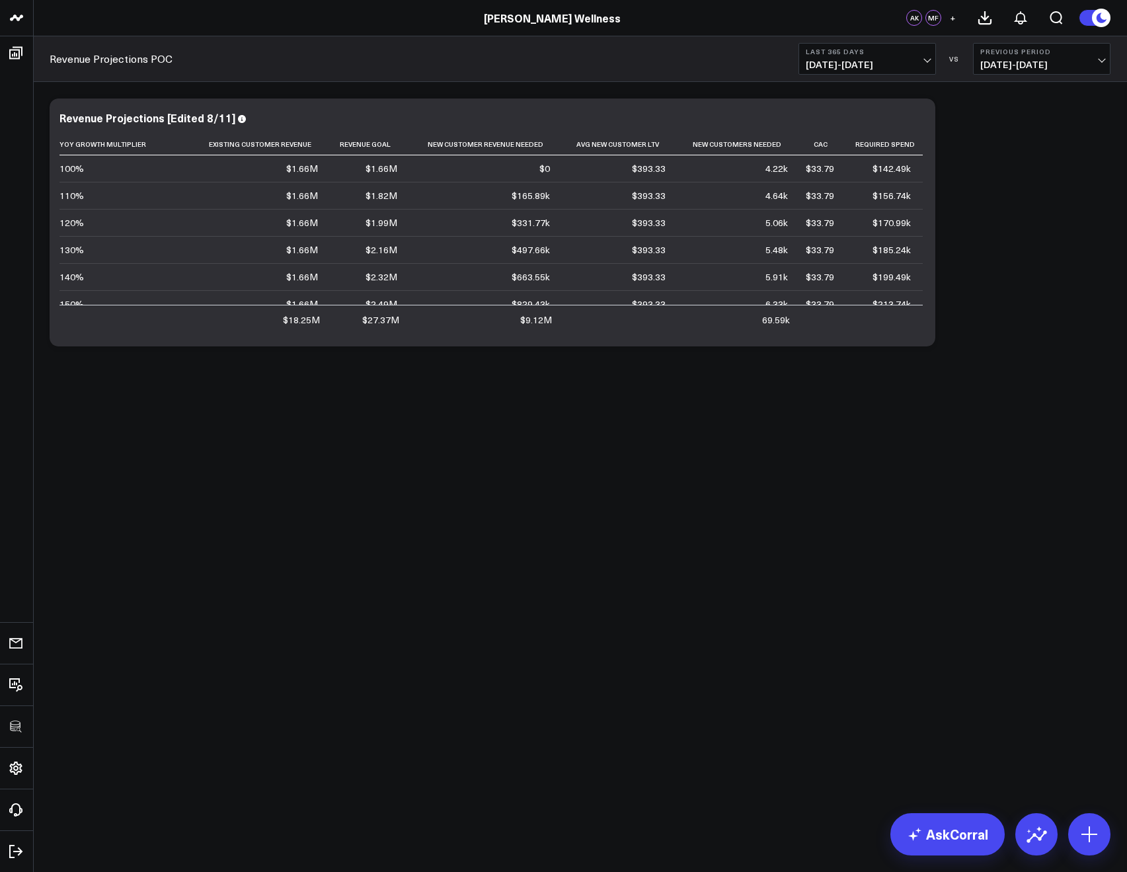
click at [335, 374] on div "Modify via AI Copy link to widget Ask support Remove Create linked copy Executi…" at bounding box center [580, 257] width 1094 height 350
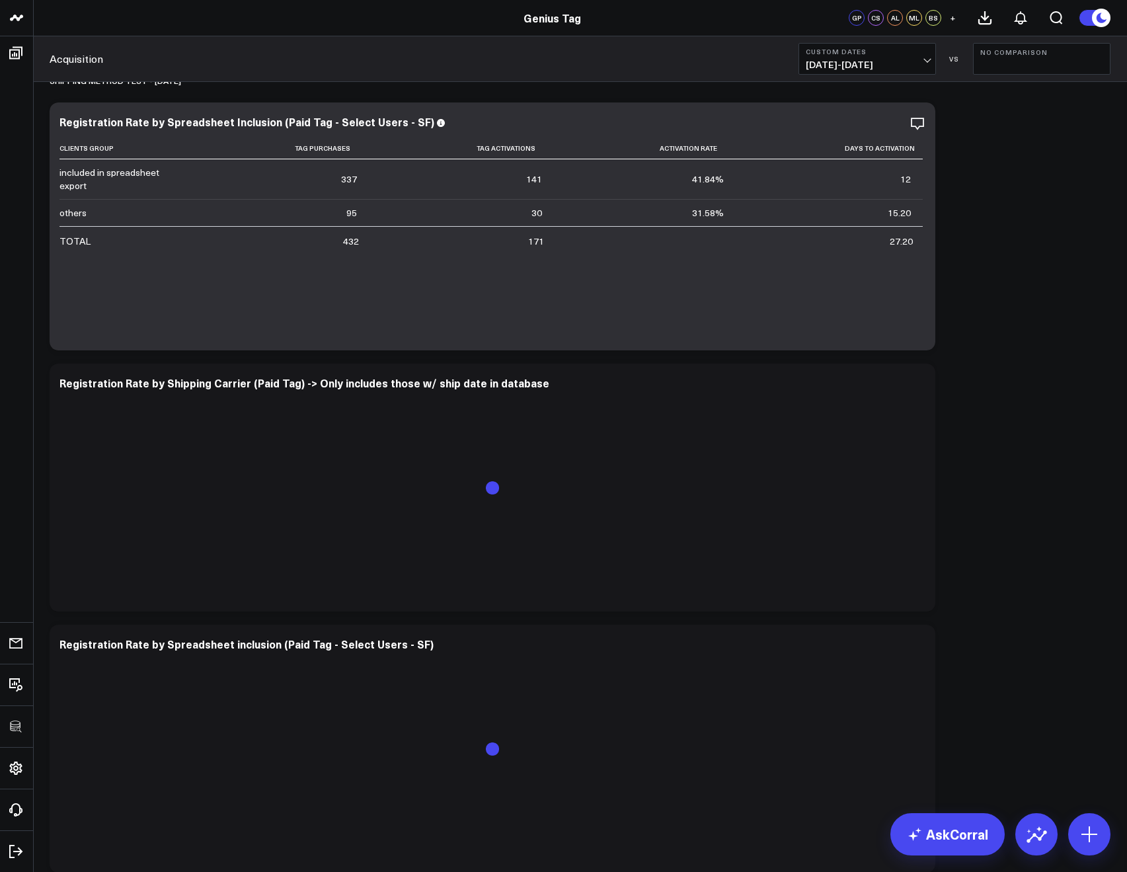
scroll to position [2179, 0]
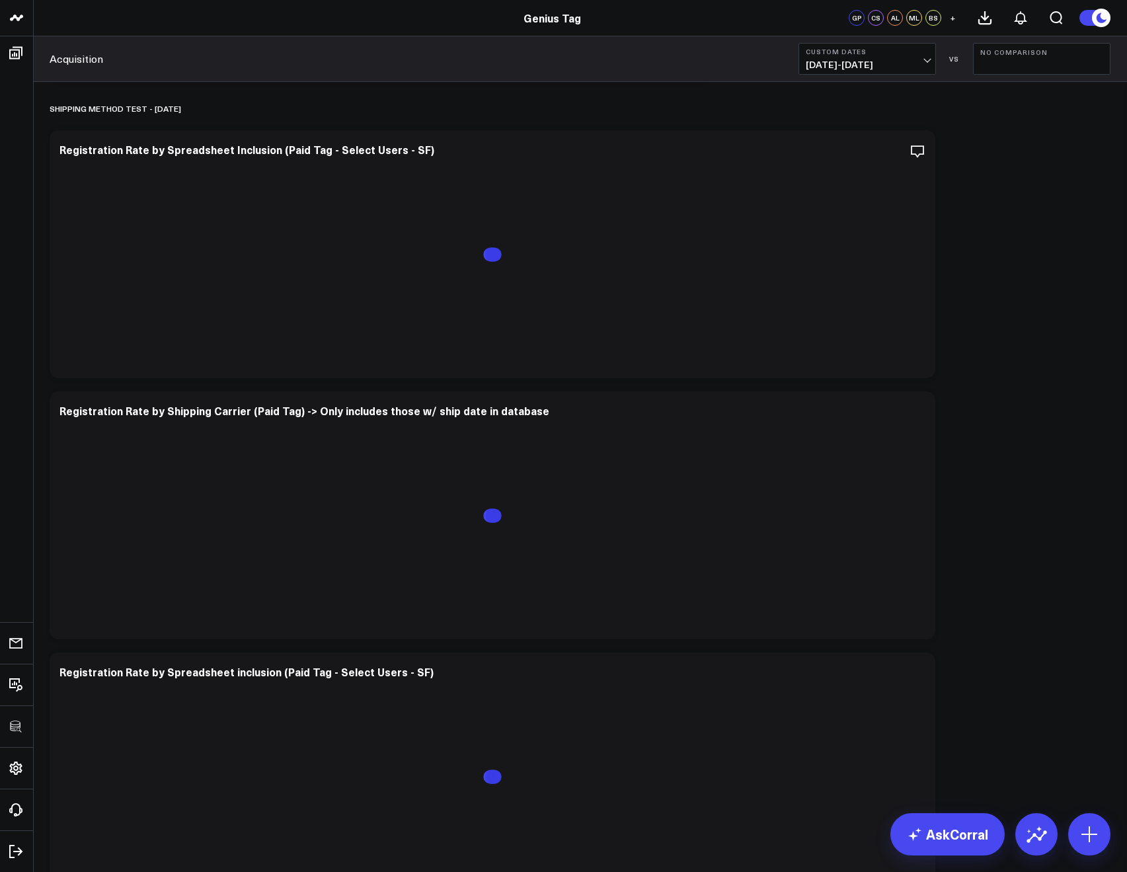
scroll to position [2179, 0]
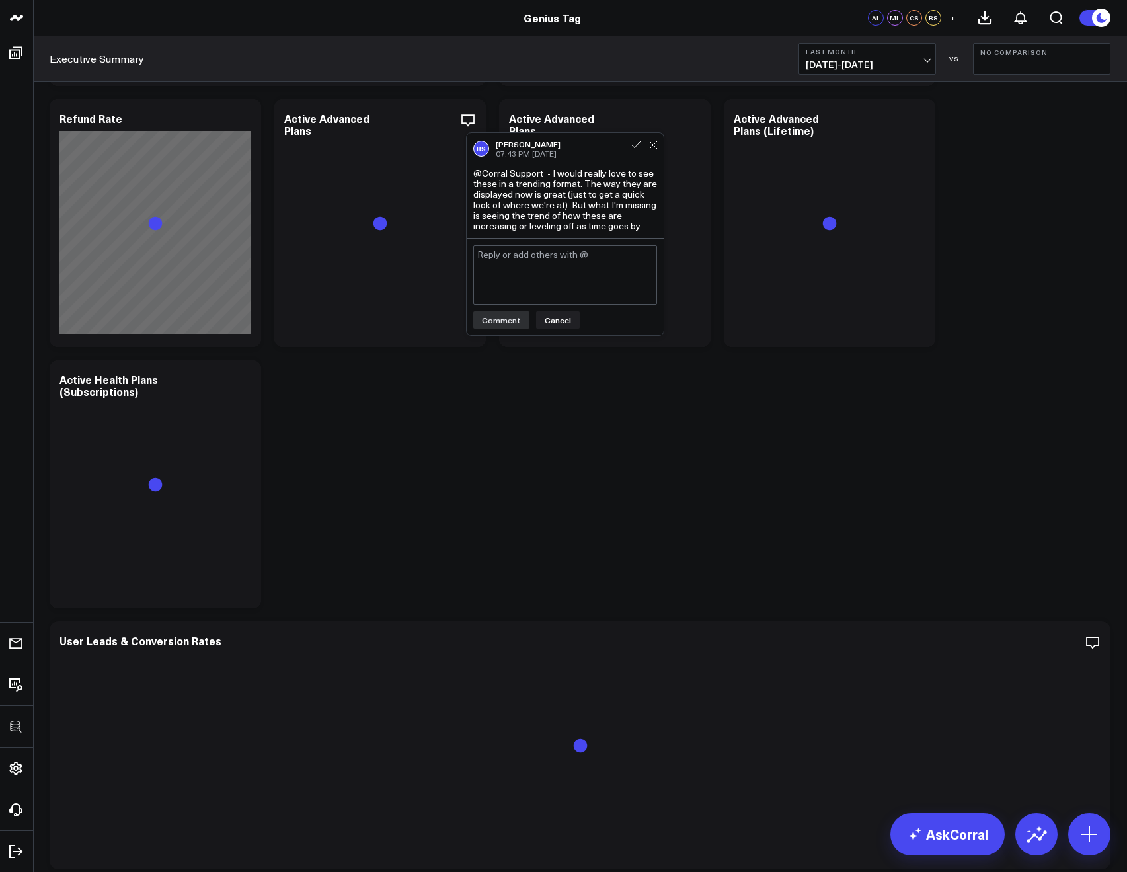
scroll to position [3184, 0]
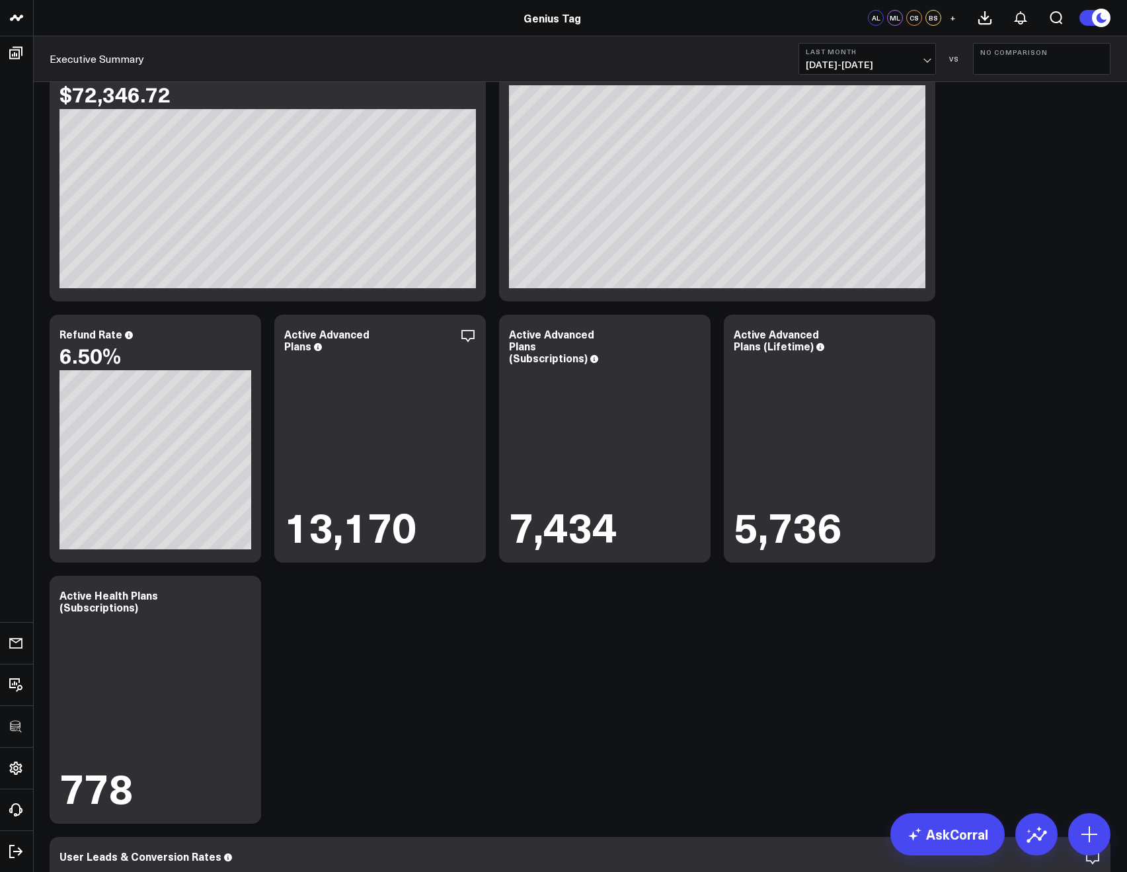
scroll to position [2908, 0]
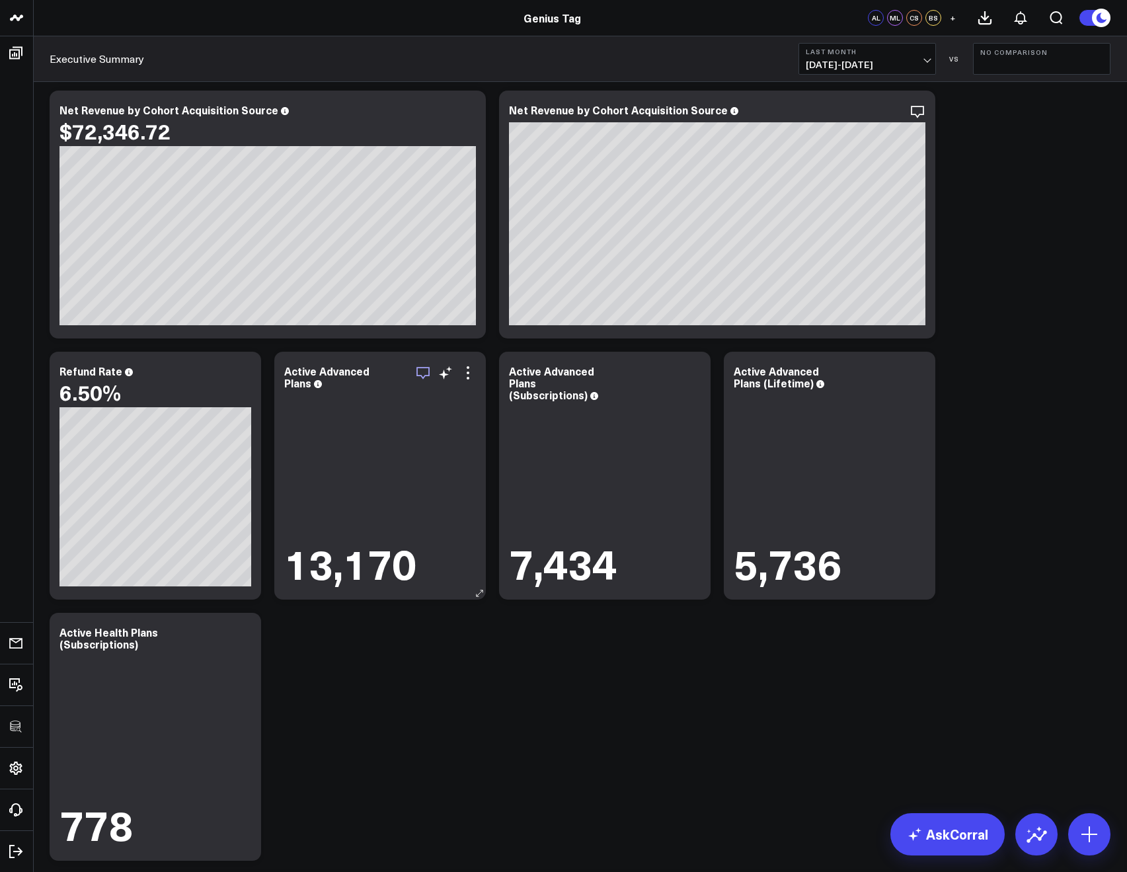
click at [424, 374] on icon "button" at bounding box center [423, 373] width 16 height 16
click at [842, 66] on span "07/01/25 - 07/31/25" at bounding box center [867, 65] width 123 height 11
